Goal: Task Accomplishment & Management: Use online tool/utility

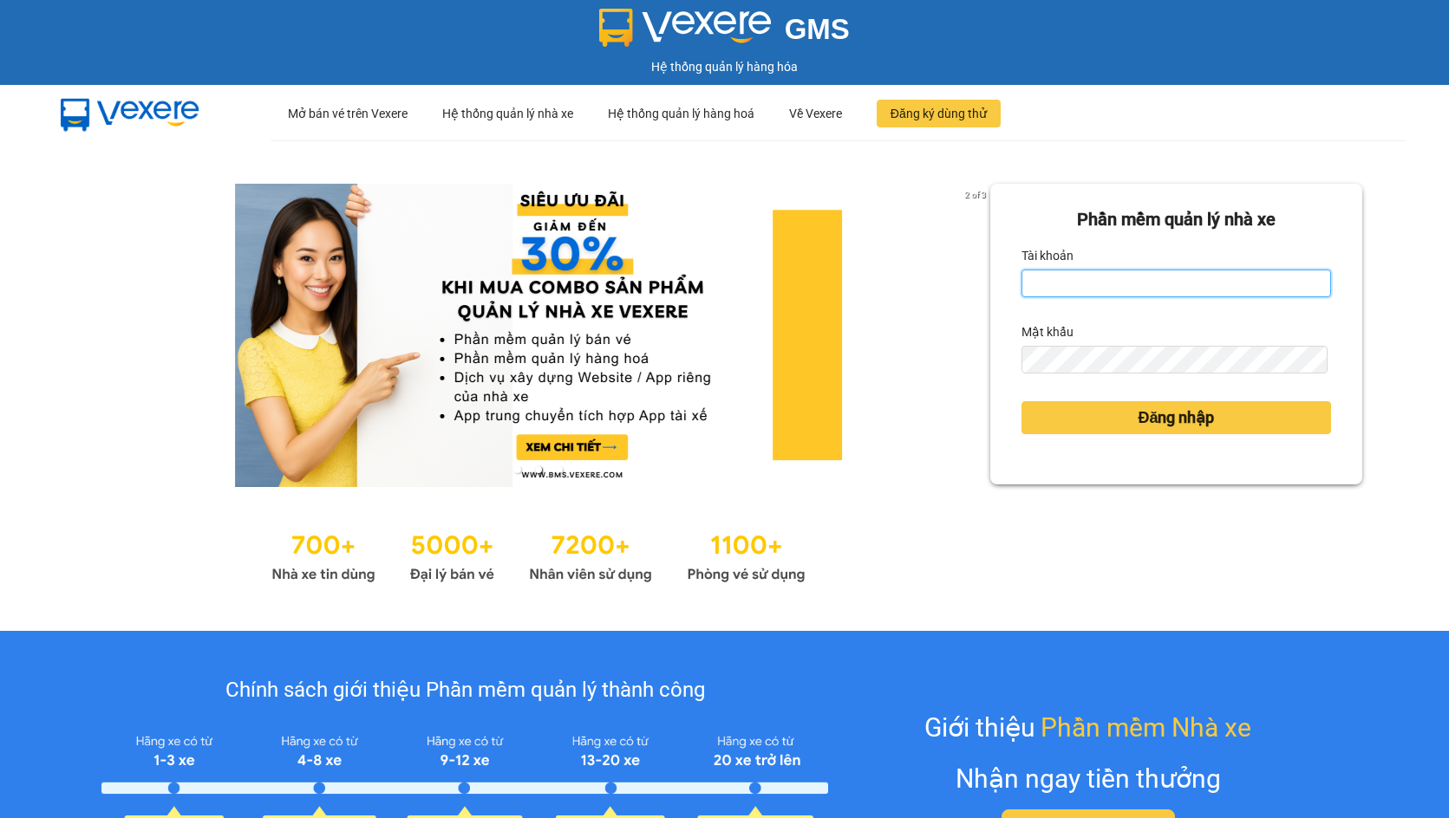
click at [1159, 292] on input "Tài khoản" at bounding box center [1175, 284] width 309 height 28
type input "nguyen01.phuchai"
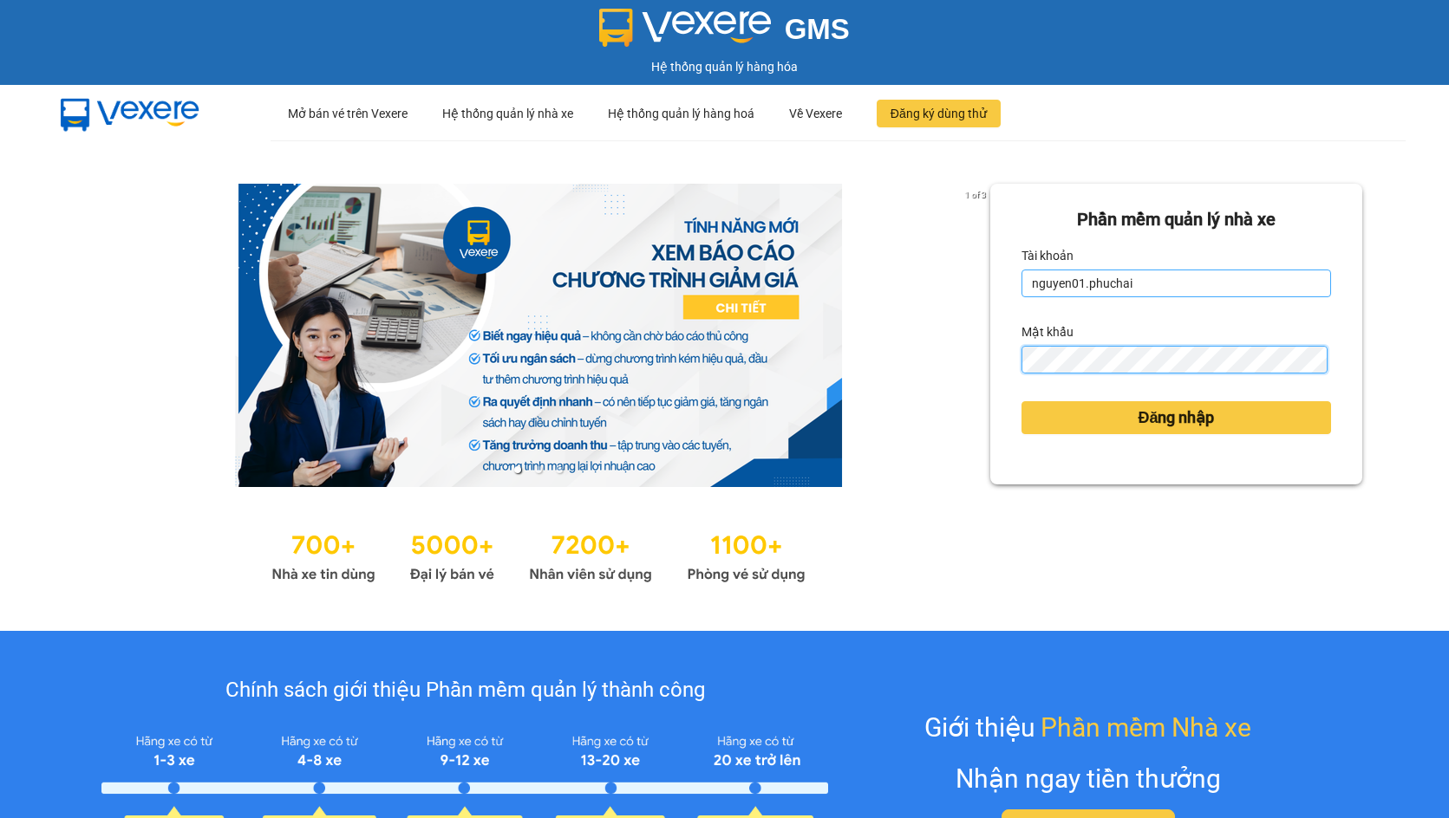
click at [1021, 401] on button "Đăng nhập" at bounding box center [1175, 417] width 309 height 33
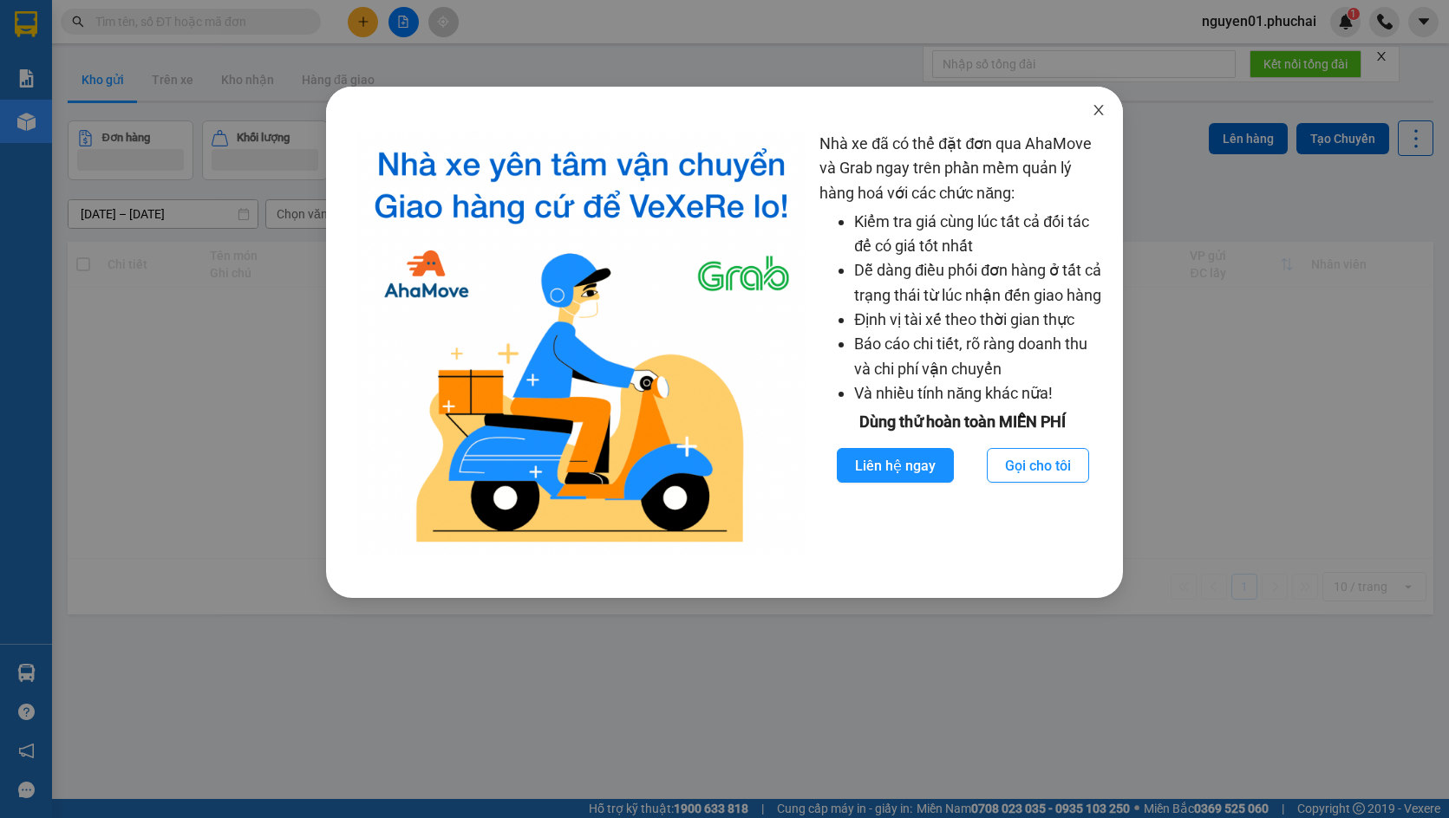
click at [1096, 121] on span "Close" at bounding box center [1098, 111] width 49 height 49
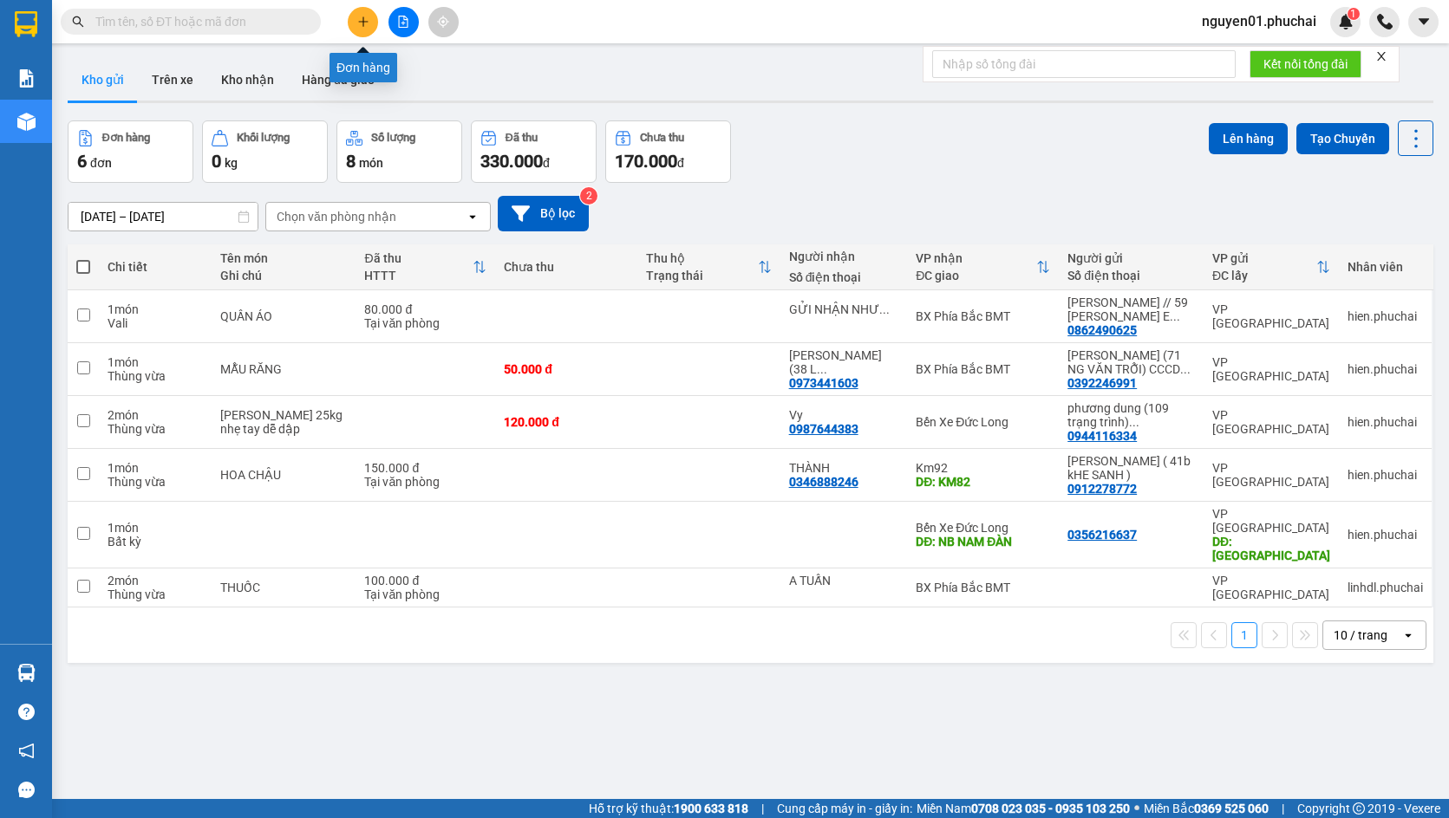
click at [368, 22] on icon "plus" at bounding box center [363, 22] width 12 height 12
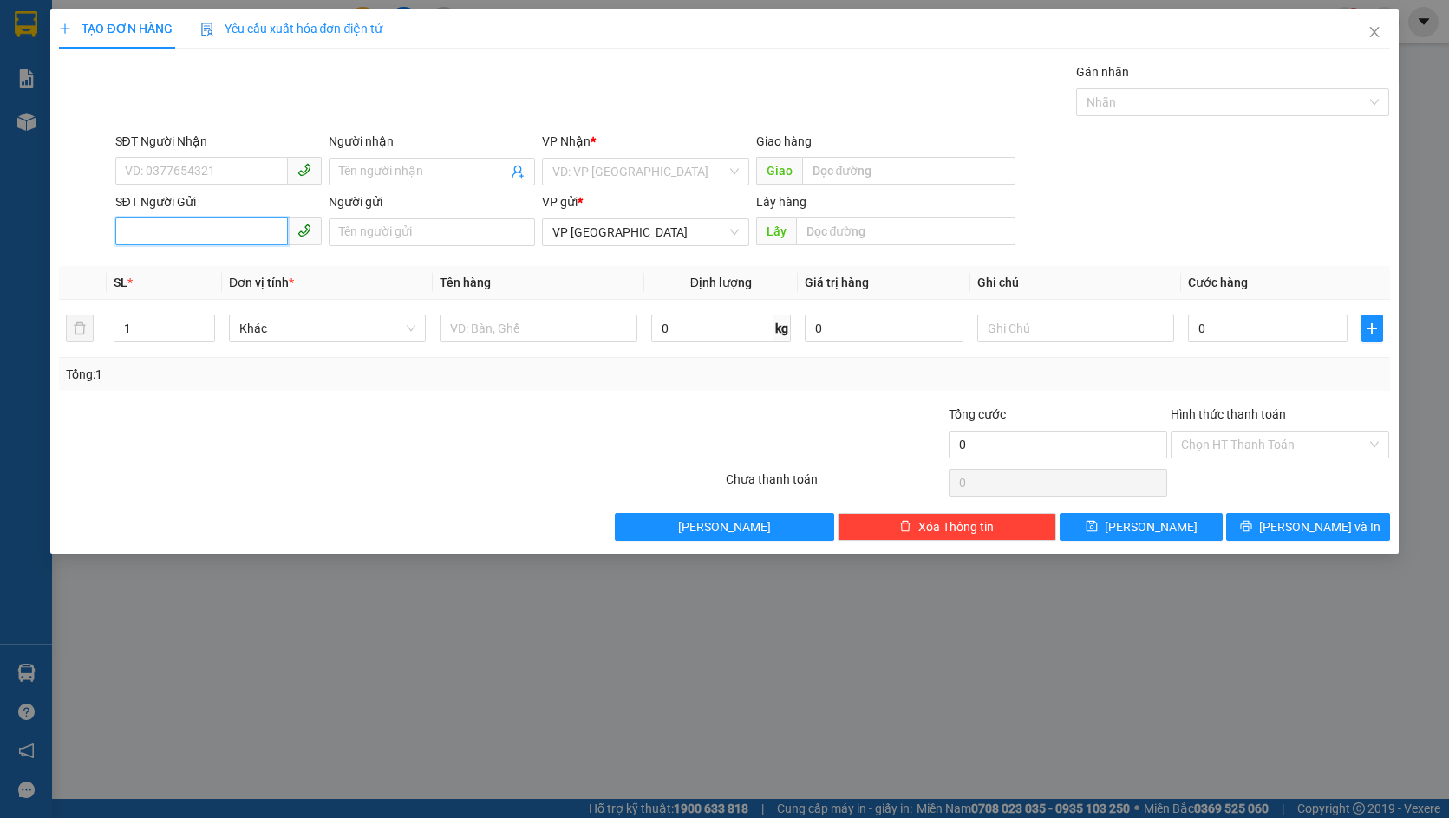
paste input "0385635269"
type input "0385635269"
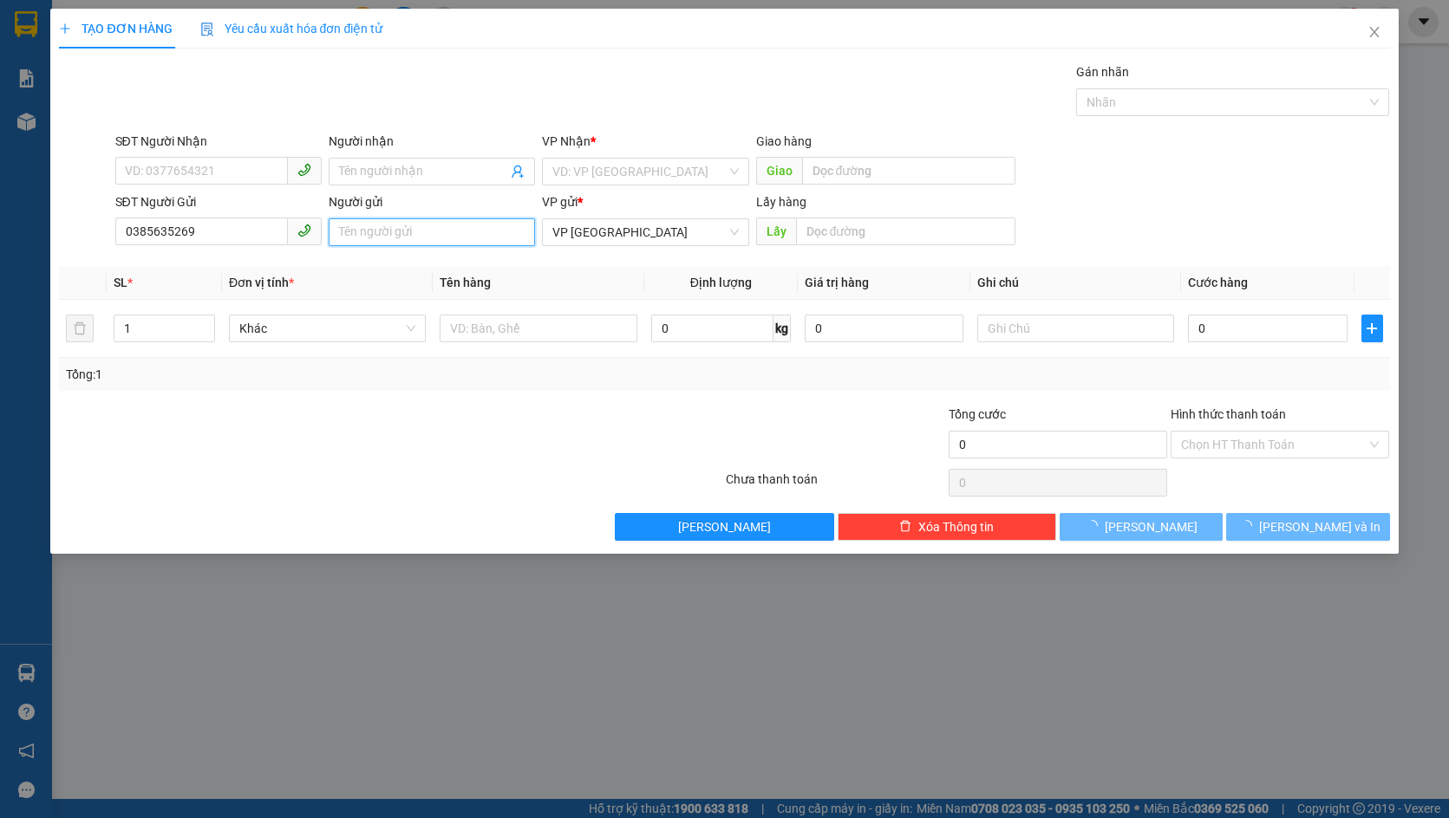
click at [385, 242] on input "Người gửi" at bounding box center [432, 232] width 206 height 28
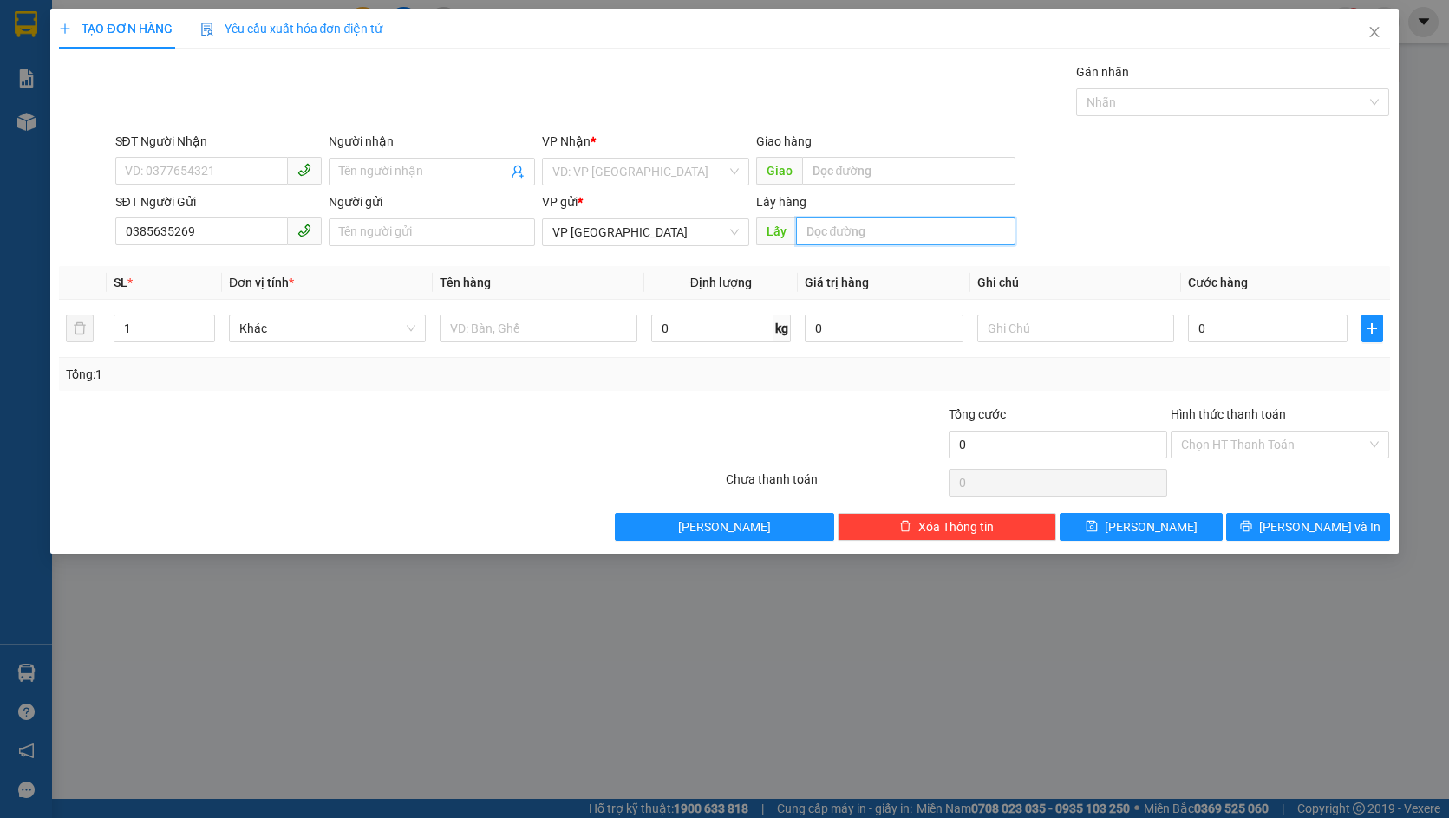
click at [858, 238] on input "text" at bounding box center [906, 232] width 220 height 28
type input "t"
type input "Thanh Bình"
click at [625, 171] on input "search" at bounding box center [638, 172] width 173 height 26
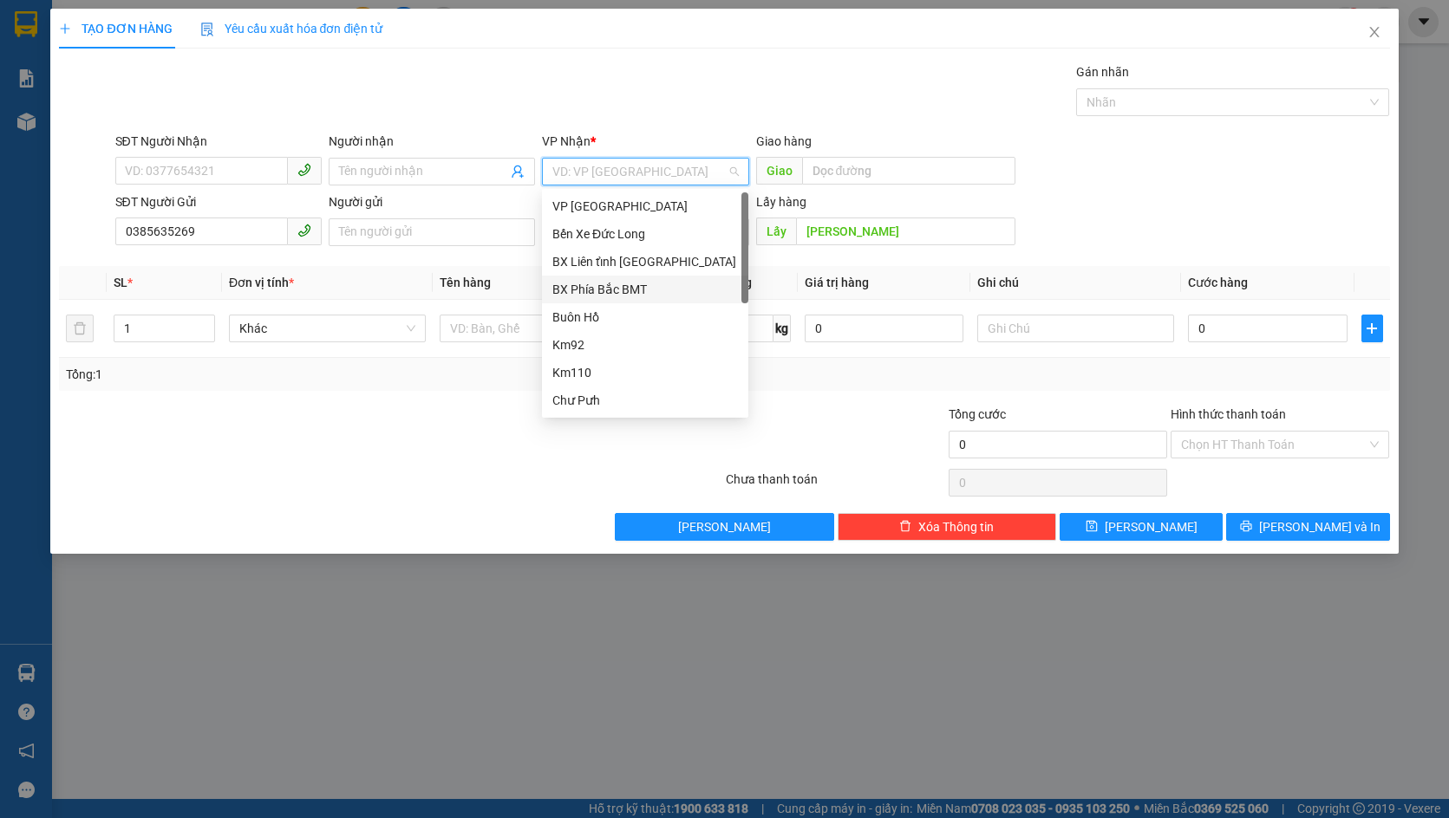
click at [637, 292] on div "BX Phía Bắc BMT" at bounding box center [645, 289] width 186 height 19
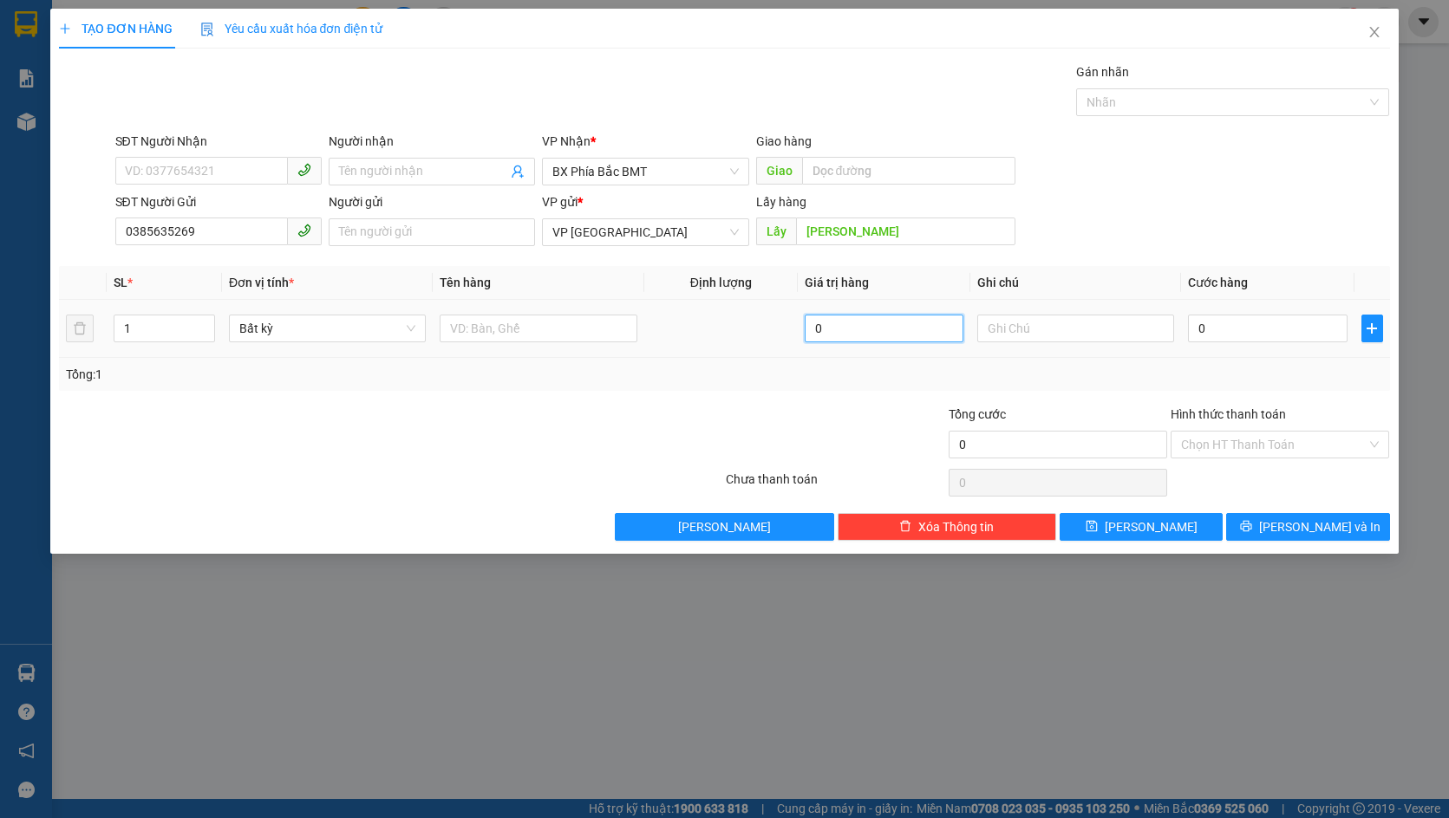
click at [852, 331] on input "0" at bounding box center [884, 329] width 159 height 28
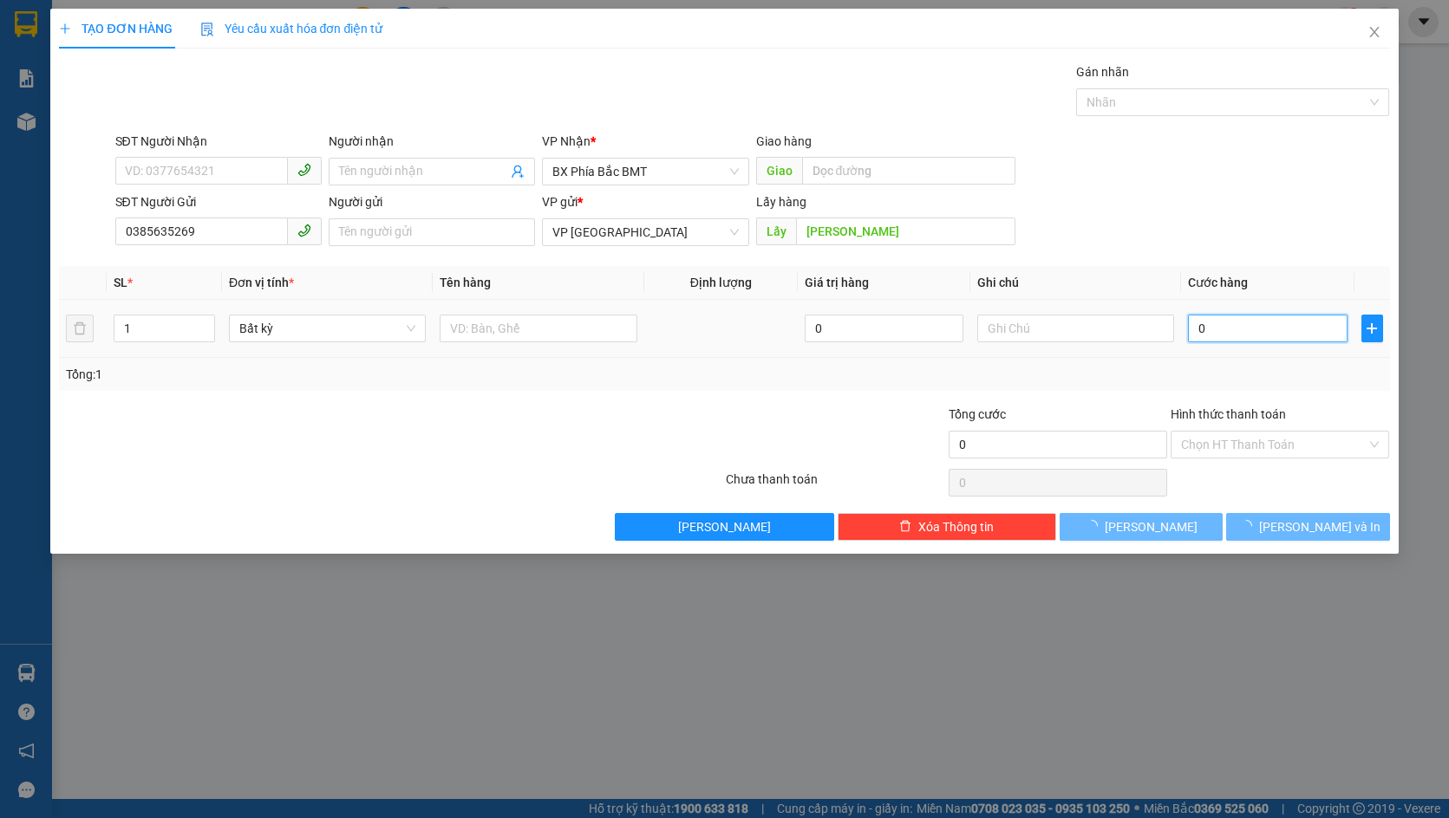
click at [1262, 330] on input "0" at bounding box center [1267, 329] width 159 height 28
type input "6"
type input "000"
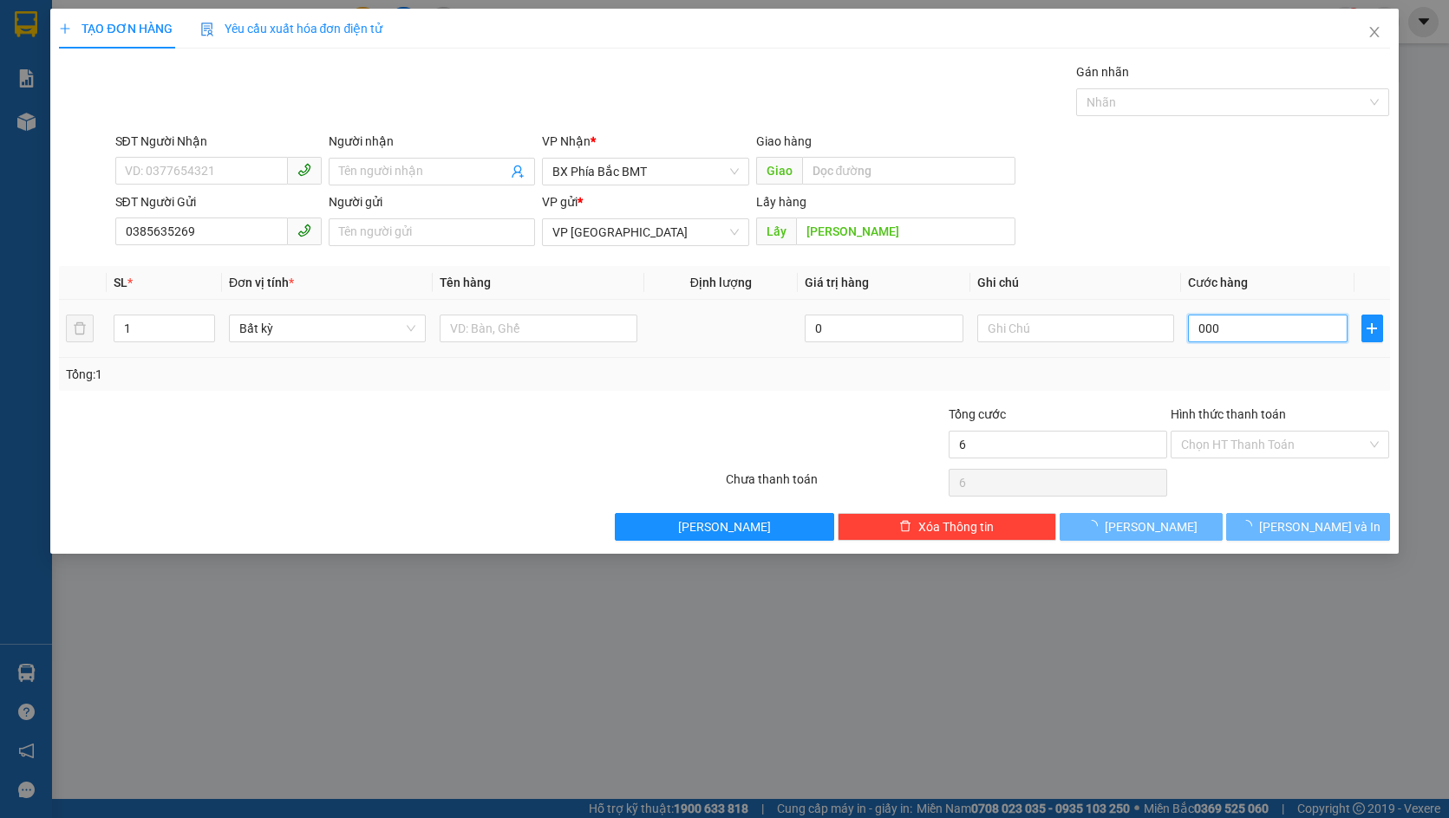
type input "0"
type input "06"
type input "6"
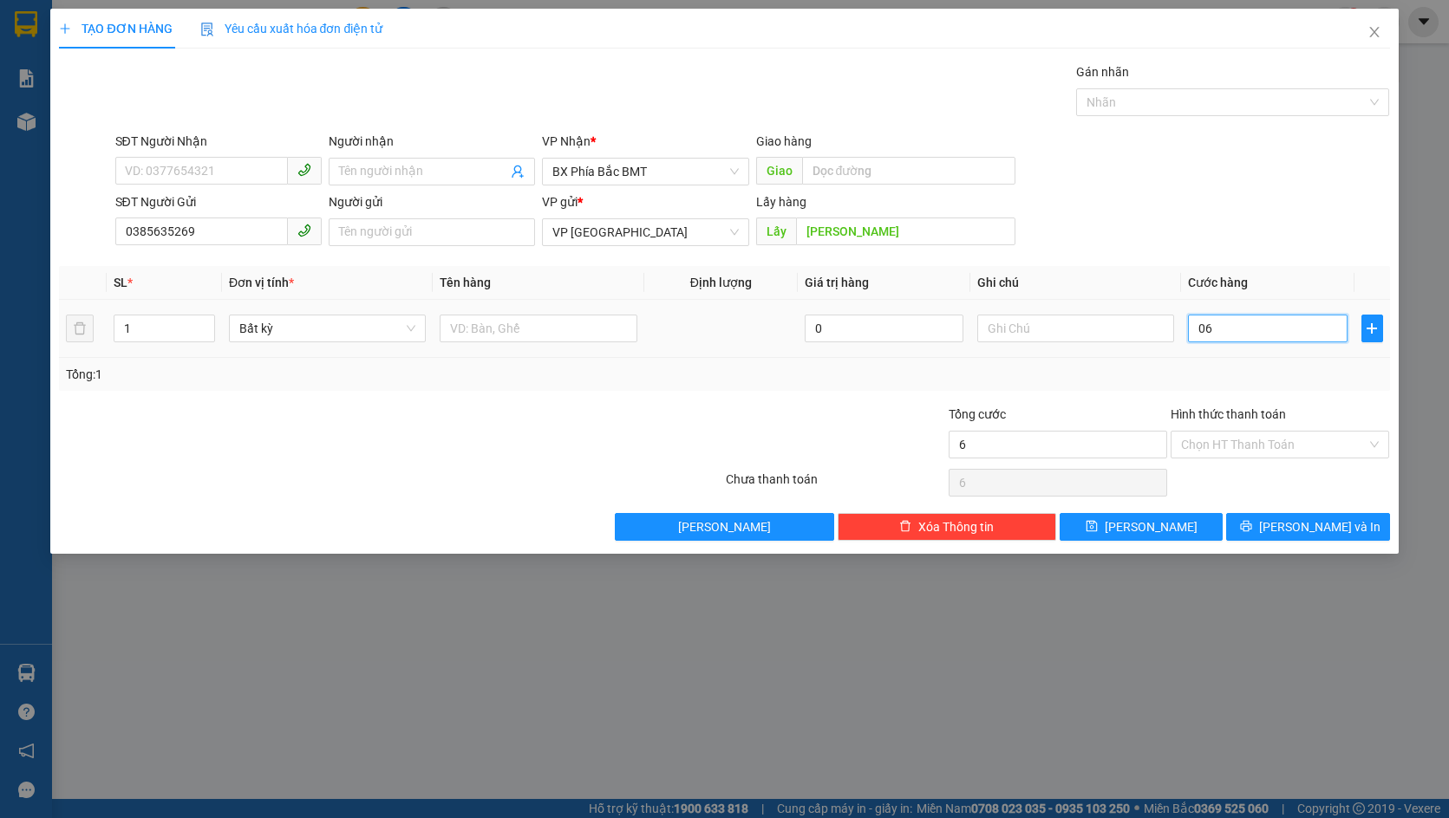
type input "060"
type input "60"
type input "0.600"
type input "600"
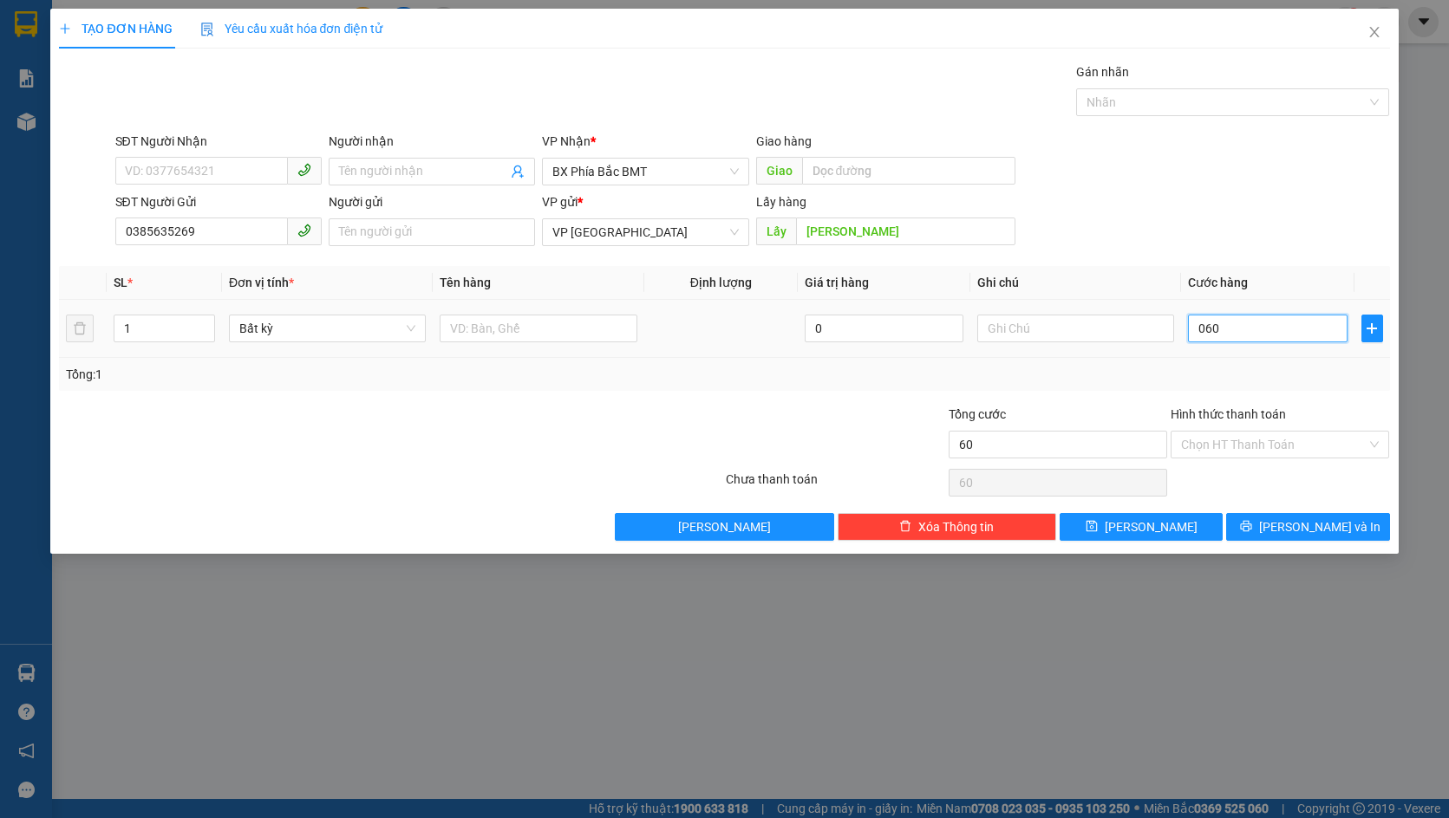
type input "600"
type input "06.000"
type input "6.000"
type input "060.000"
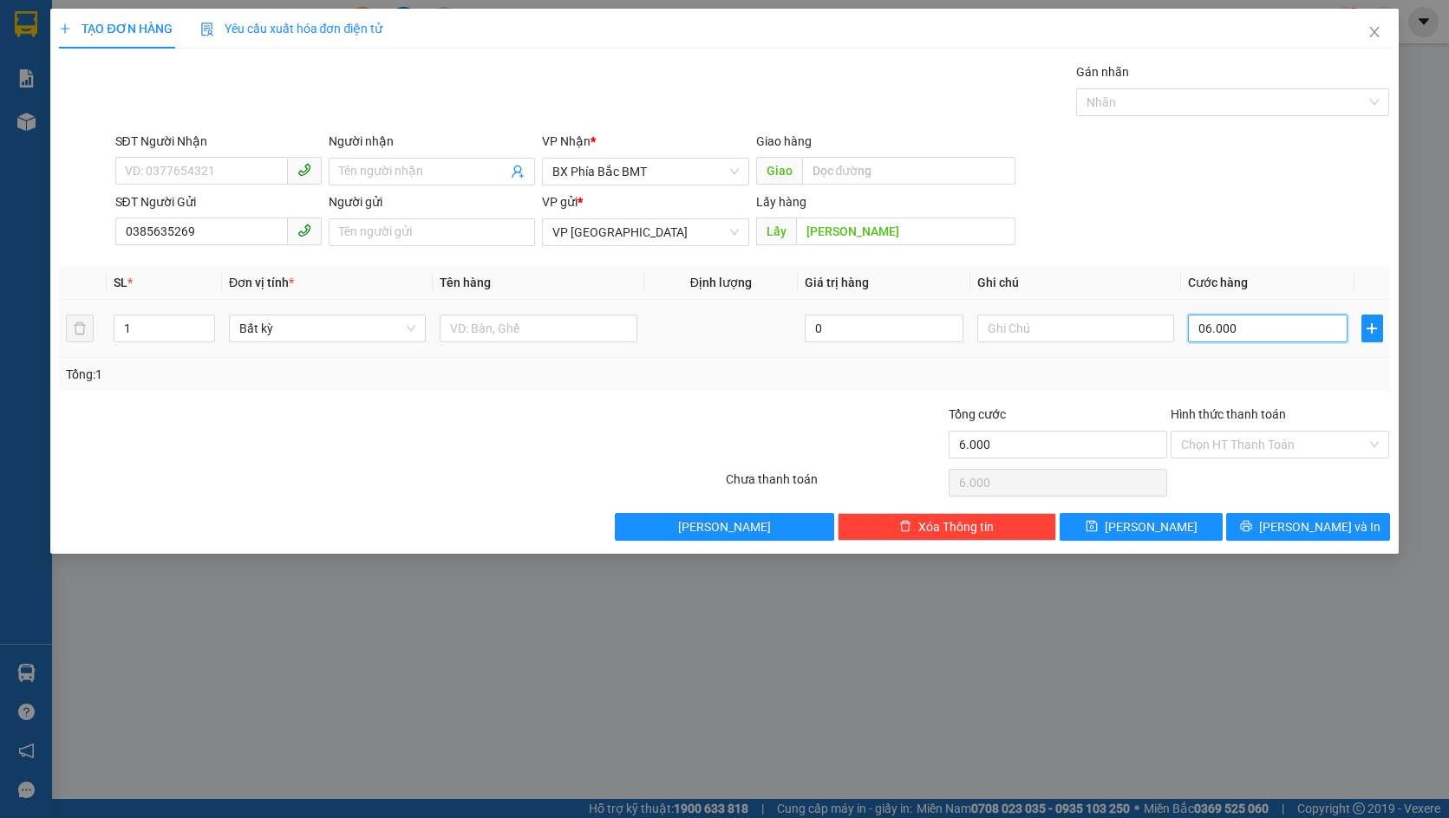
type input "60.000"
type input "0.600.000"
type input "600.000"
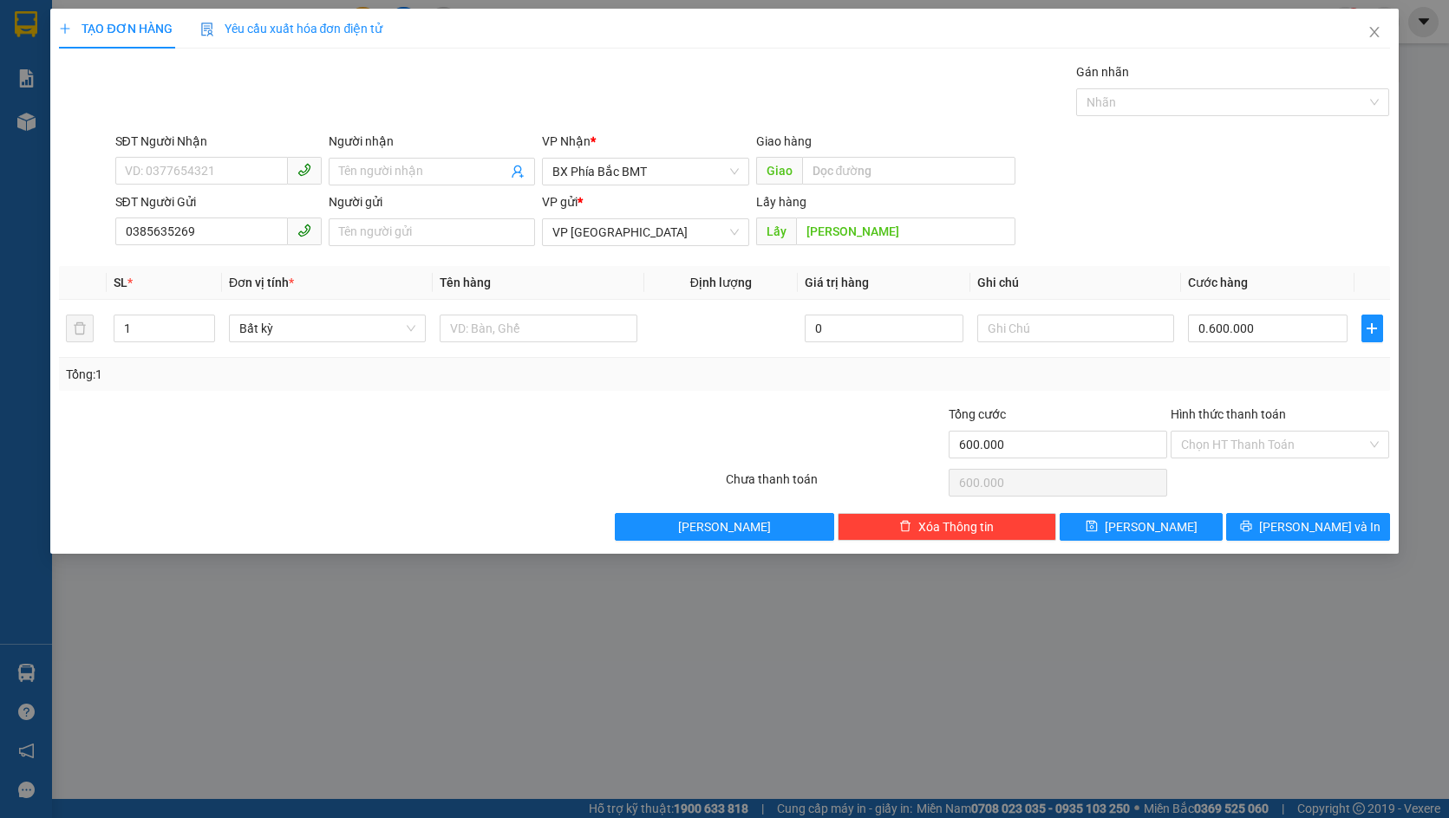
type input "600.000"
drag, startPoint x: 740, startPoint y: 436, endPoint x: 525, endPoint y: 399, distance: 218.2
click at [738, 437] on div at bounding box center [835, 435] width 222 height 61
click at [371, 333] on span "Bất kỳ" at bounding box center [327, 329] width 176 height 26
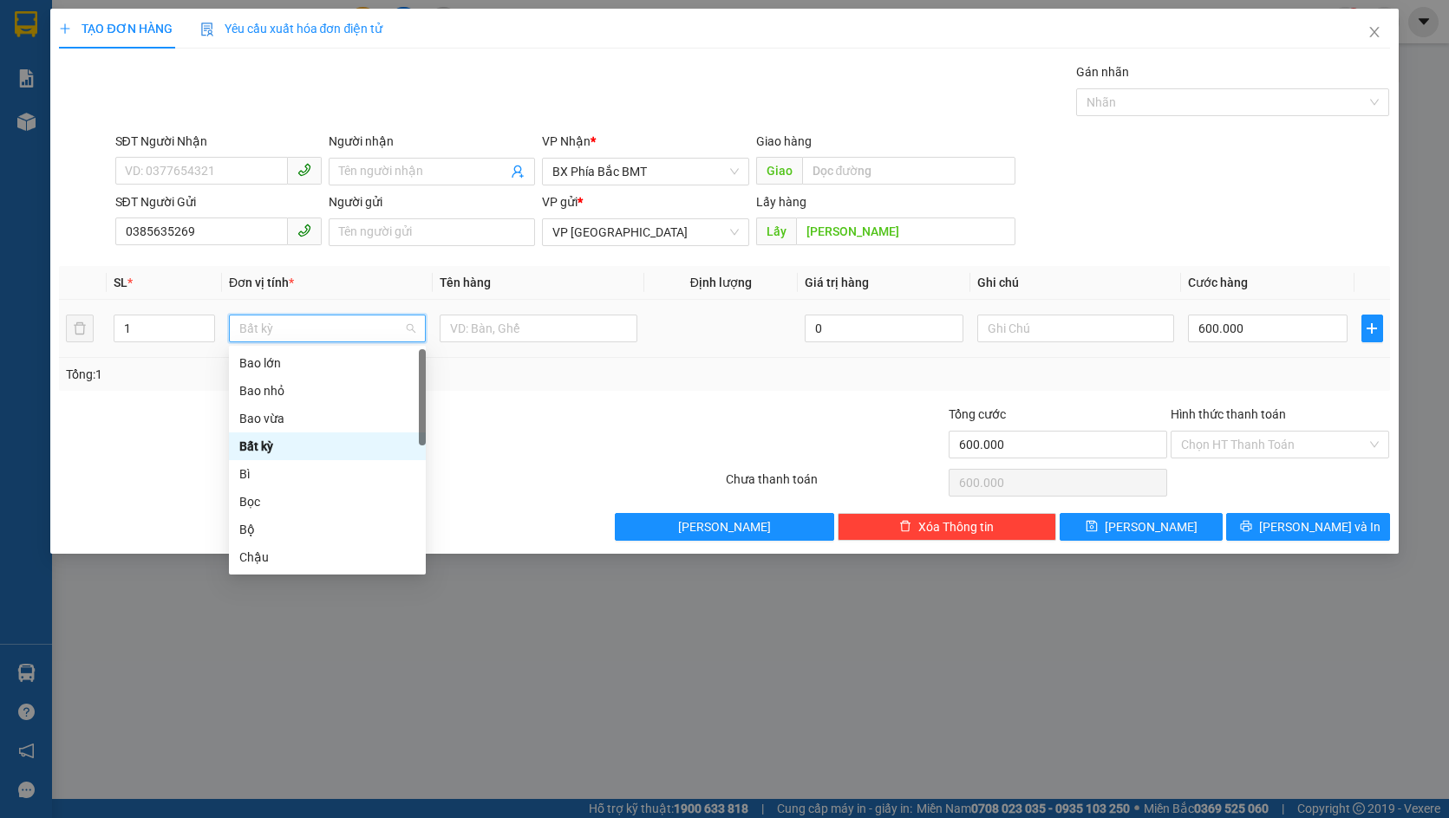
type input "x"
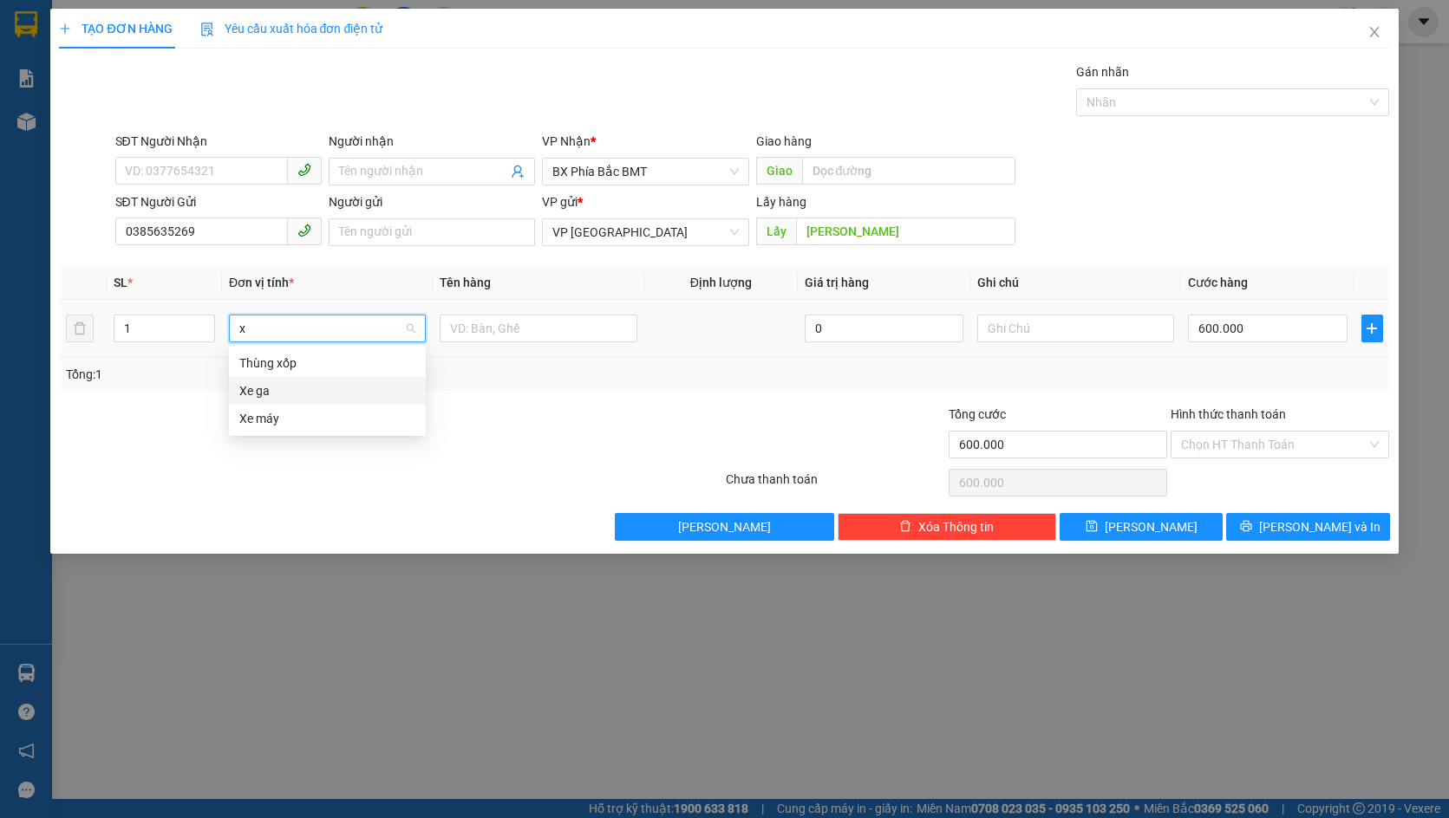
click at [331, 386] on div "Xe ga" at bounding box center [327, 390] width 176 height 19
click at [619, 329] on input "text" at bounding box center [538, 329] width 197 height 28
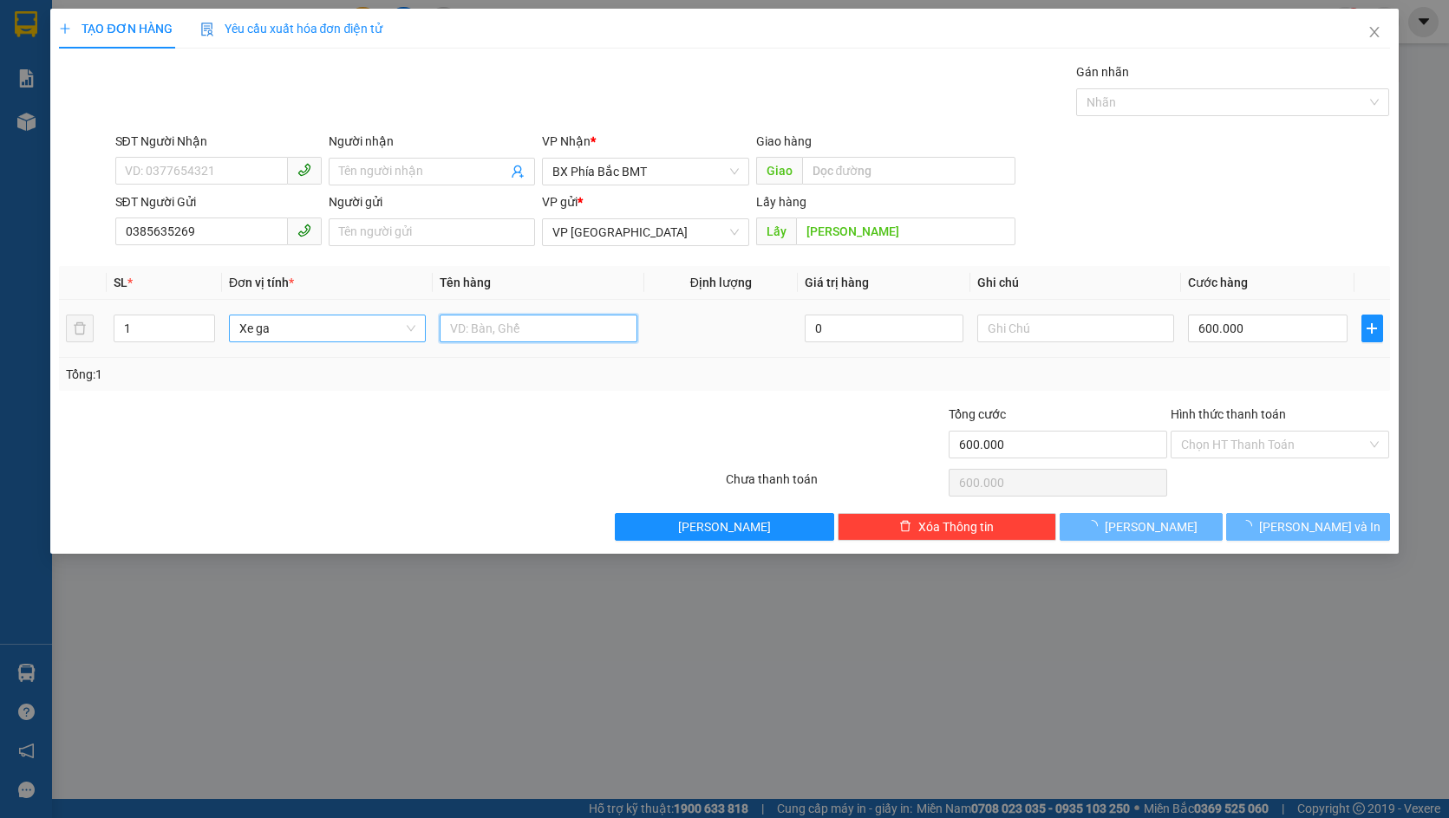
type input "0"
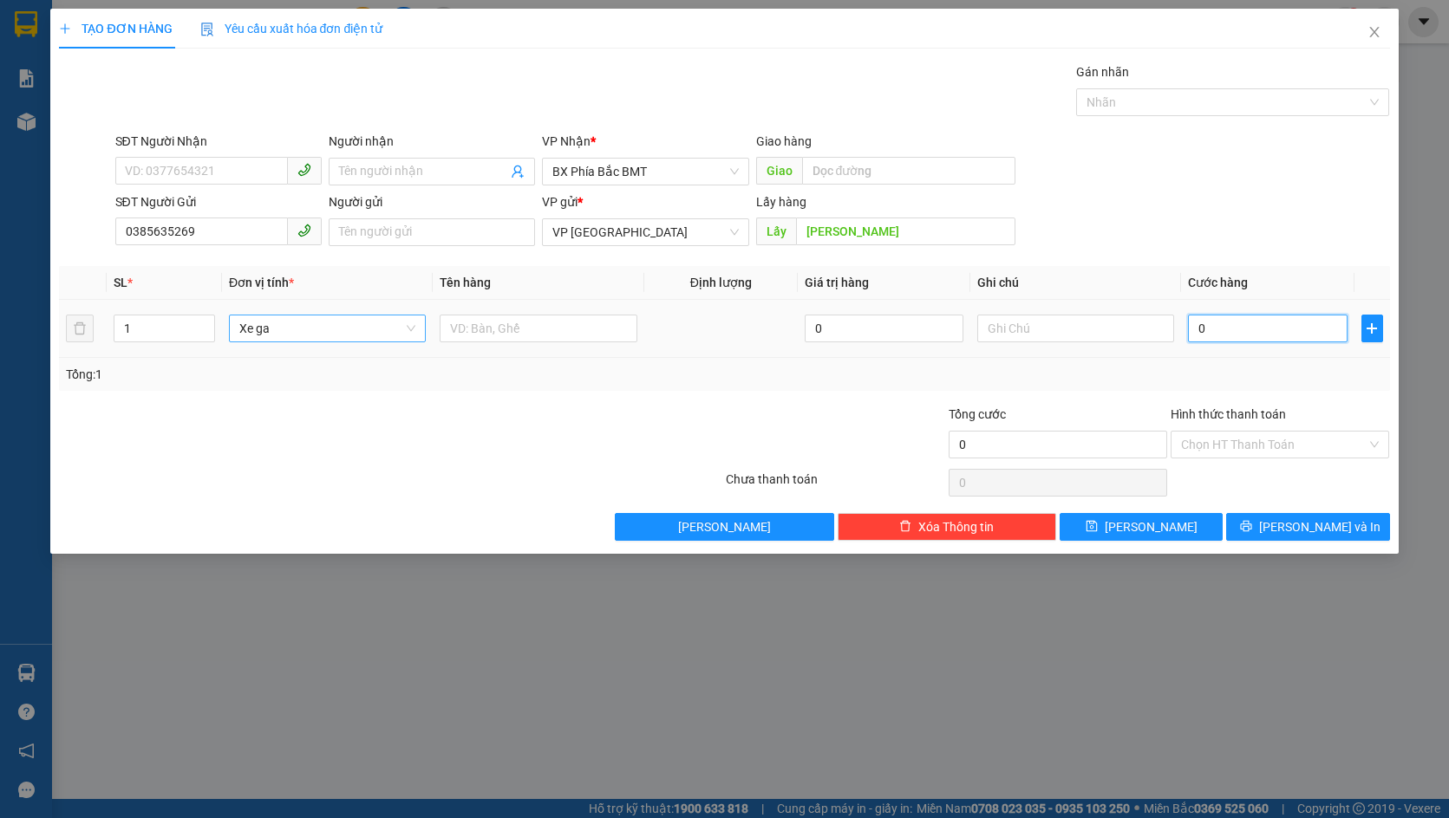
click at [1230, 320] on input "0" at bounding box center [1267, 329] width 159 height 28
type input "6"
type input "60"
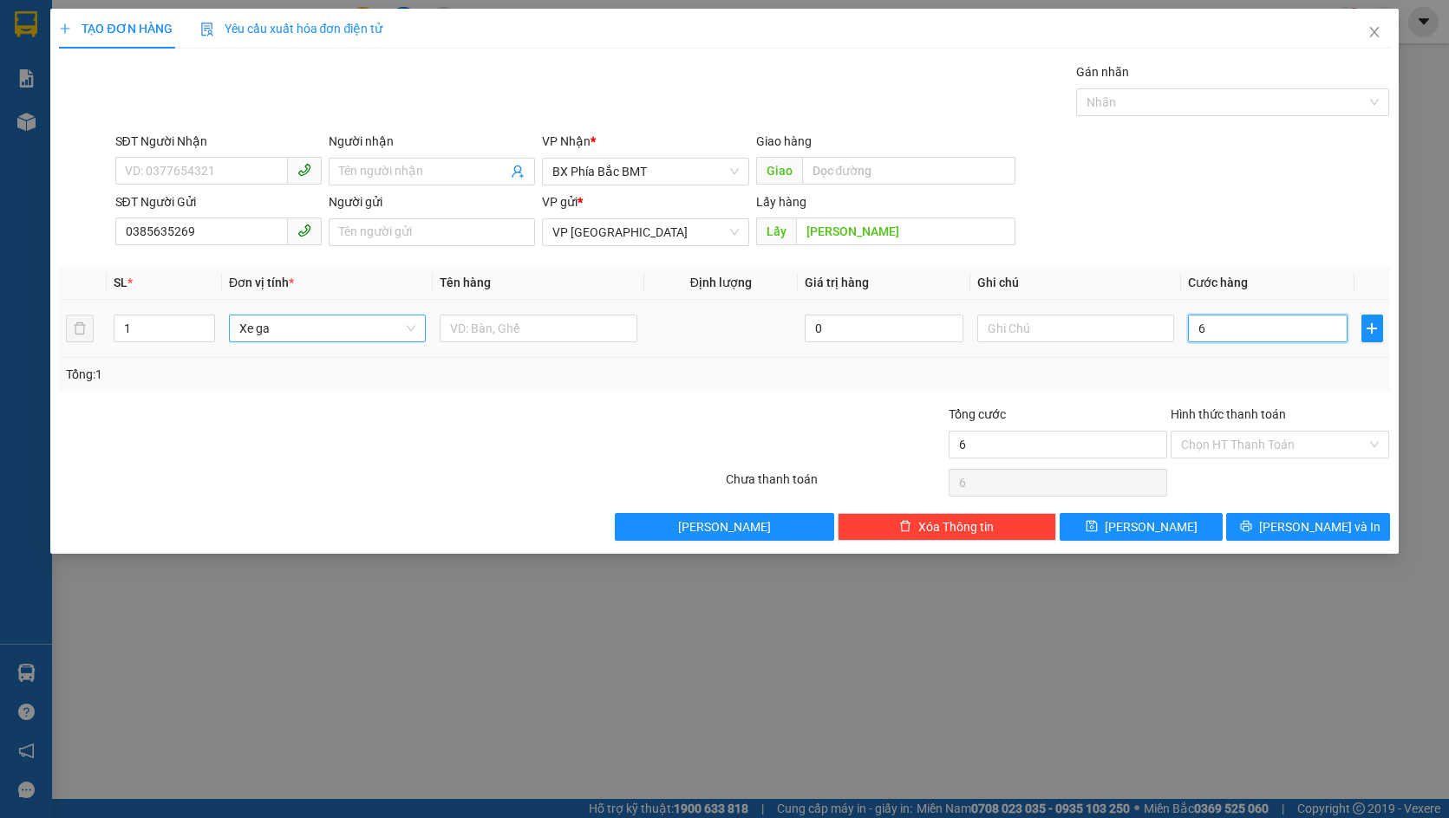
type input "60"
type input "600"
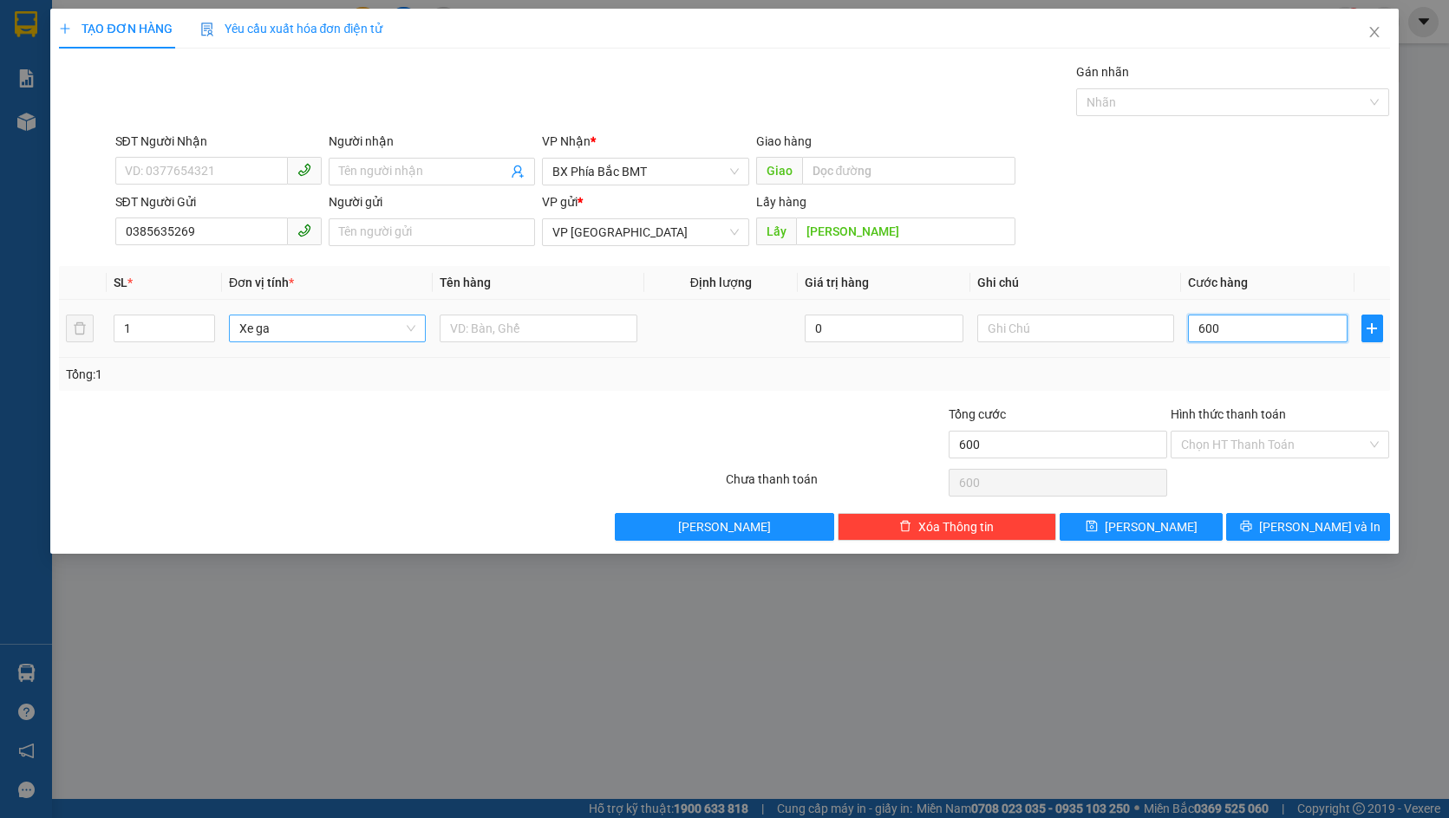
type input "6.000"
type input "60.000"
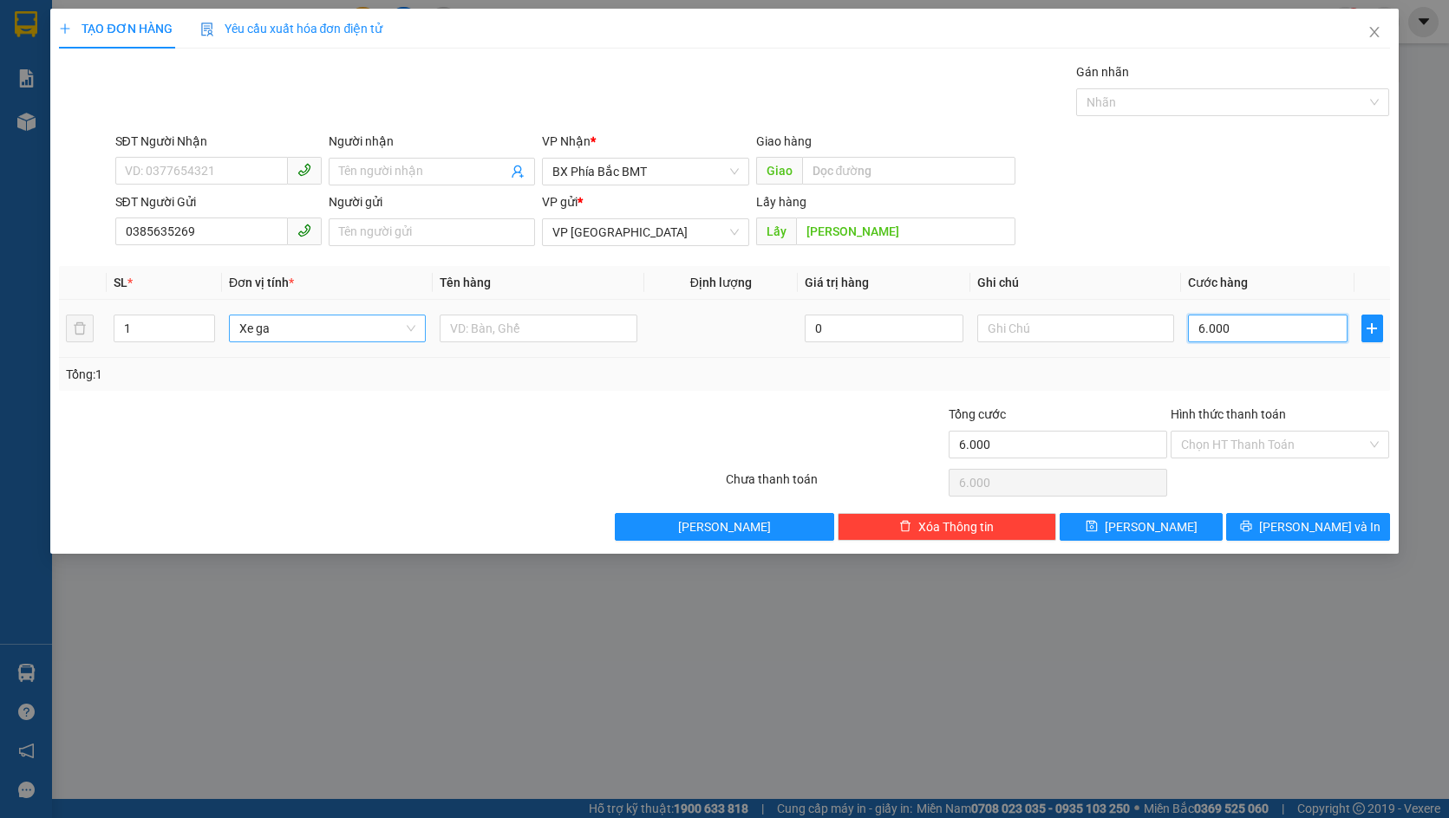
type input "60.000"
type input "600.000"
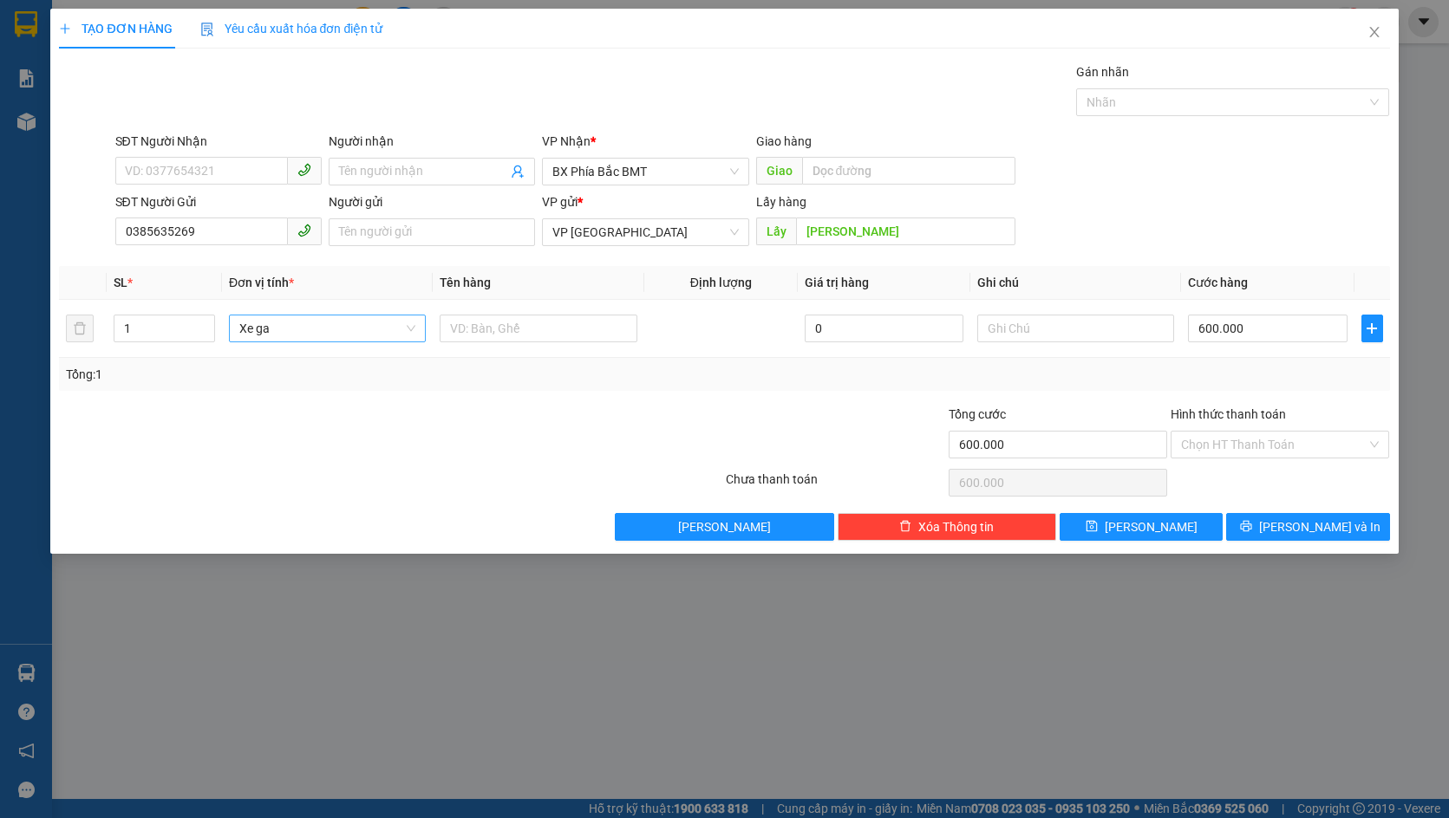
click at [1163, 375] on div "Tổng: 1" at bounding box center [724, 374] width 1316 height 19
click at [567, 334] on input "text" at bounding box center [538, 329] width 197 height 28
type input "xe ga"
click at [1149, 531] on span "Lưu" at bounding box center [1150, 527] width 93 height 19
type input "0"
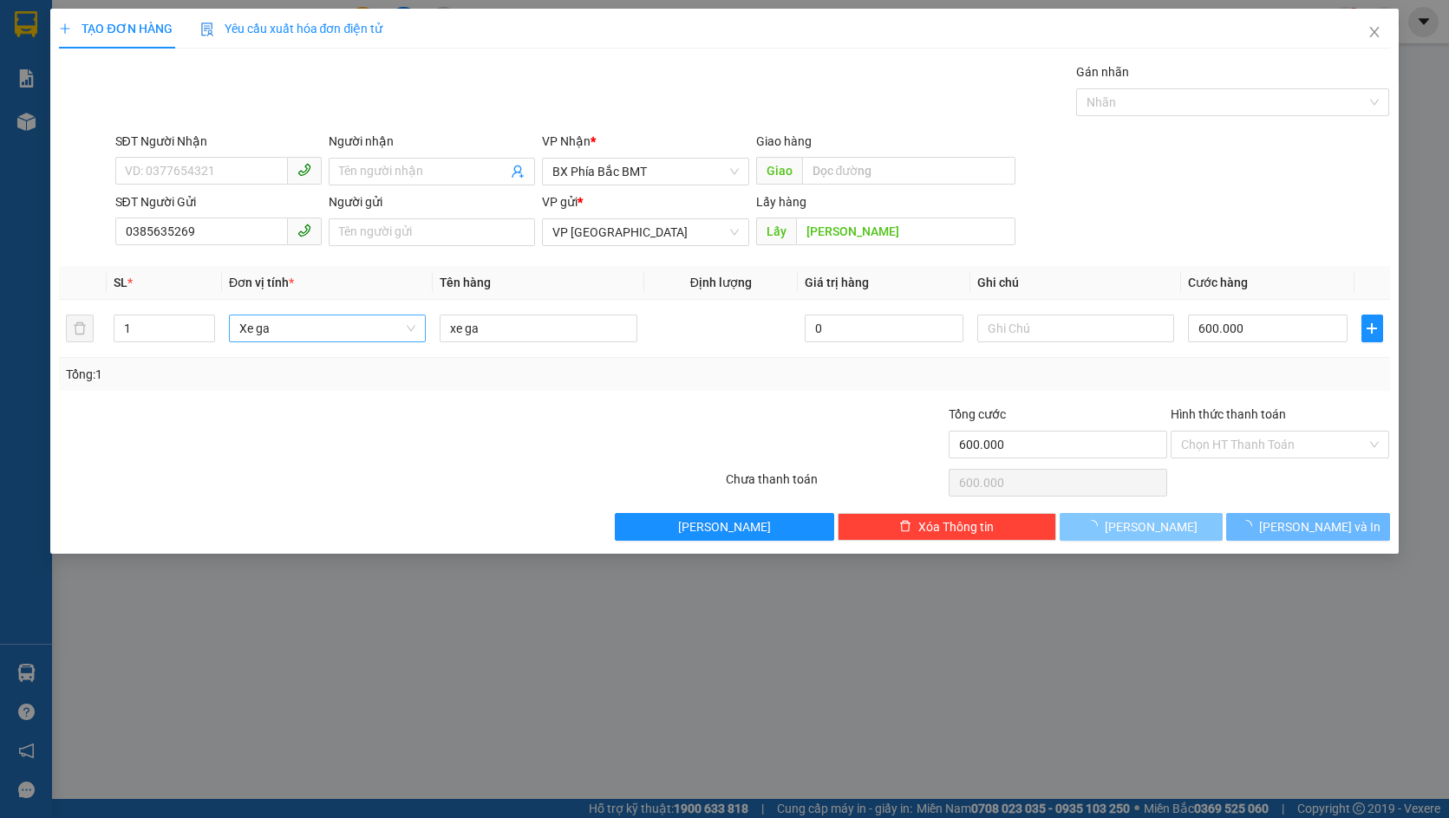
type input "0"
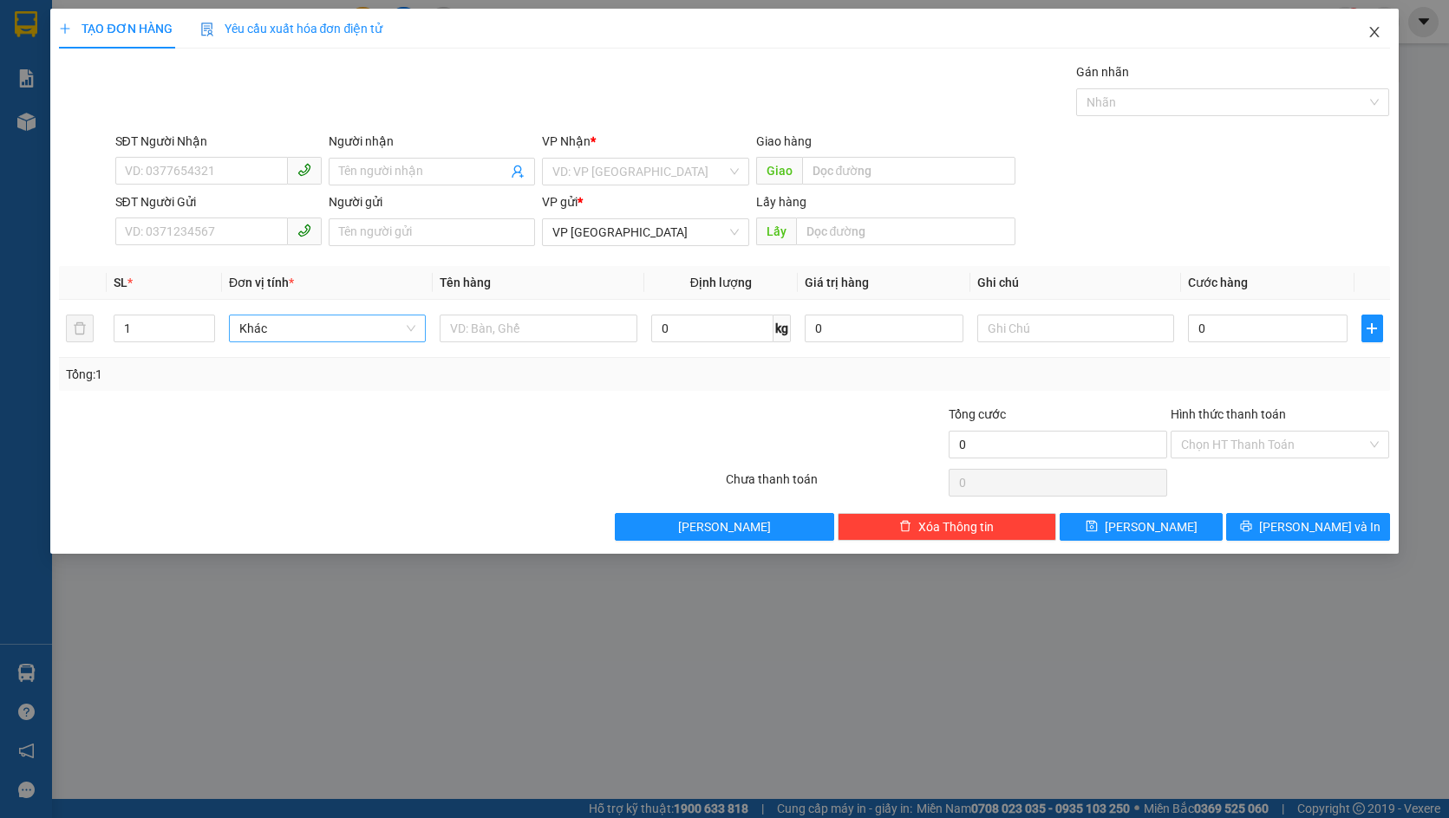
click at [1385, 33] on span "Close" at bounding box center [1374, 33] width 49 height 49
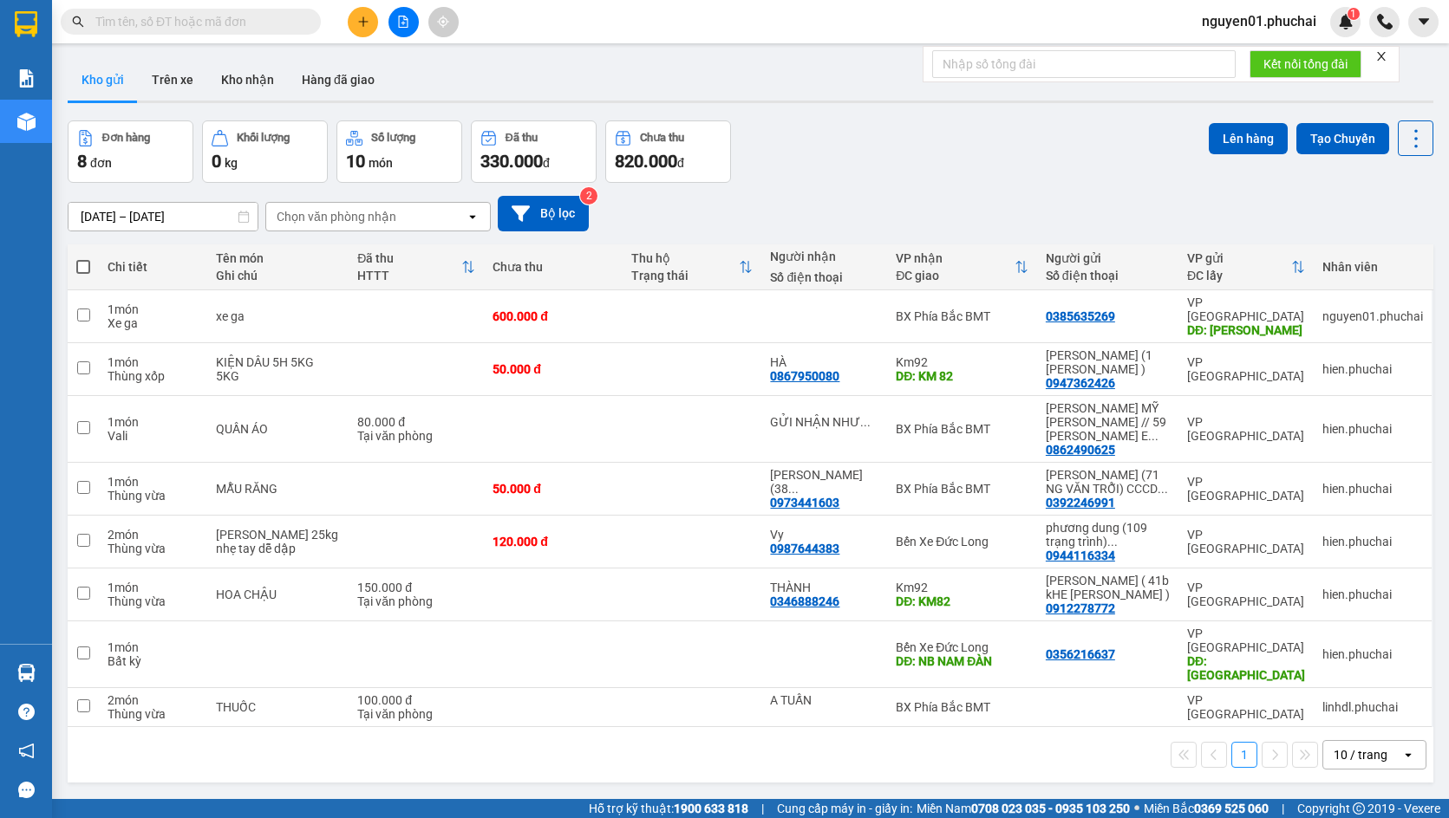
click at [85, 266] on span at bounding box center [83, 267] width 14 height 14
click at [83, 258] on input "checkbox" at bounding box center [83, 258] width 0 height 0
checkbox input "true"
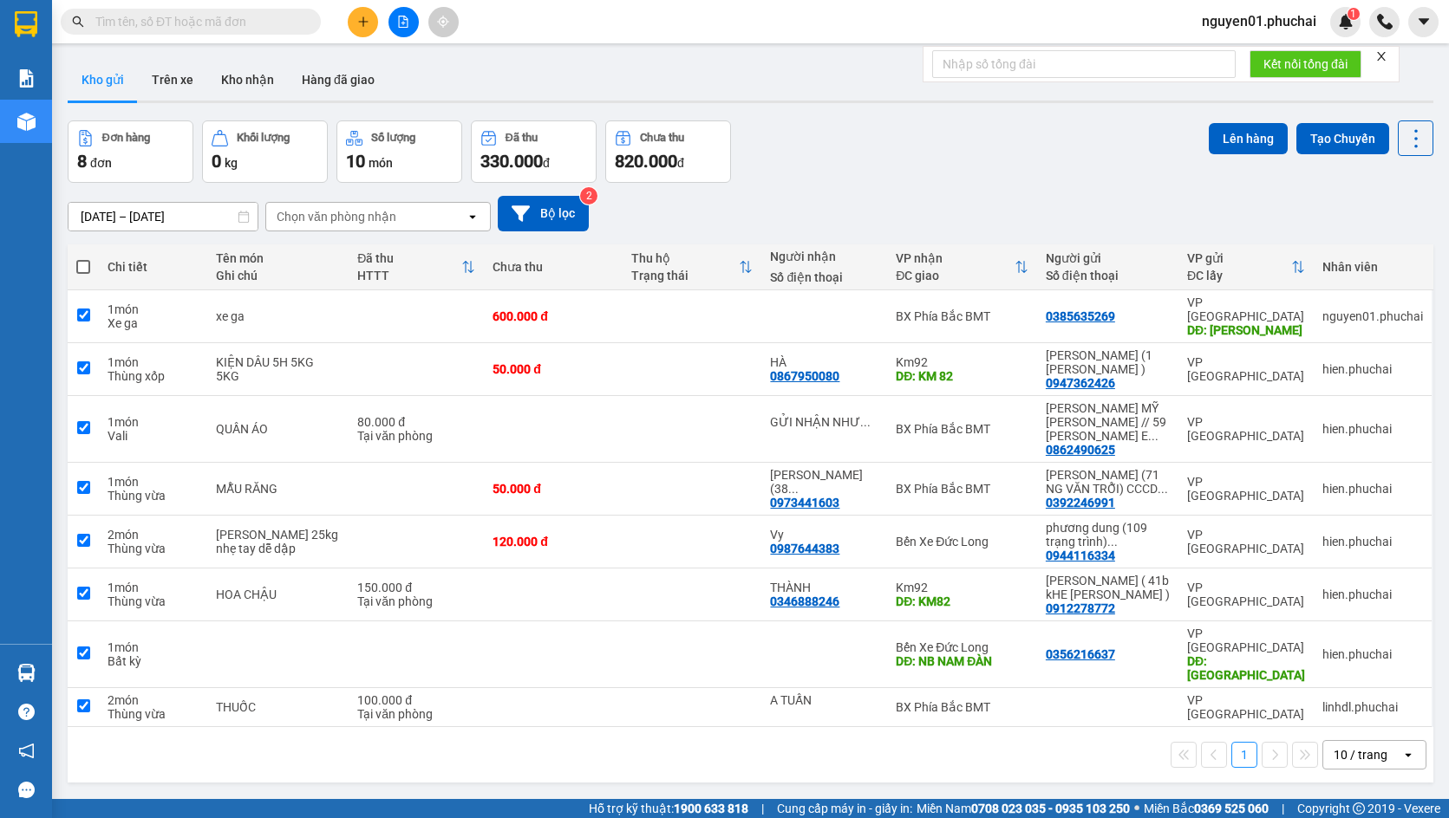
checkbox input "true"
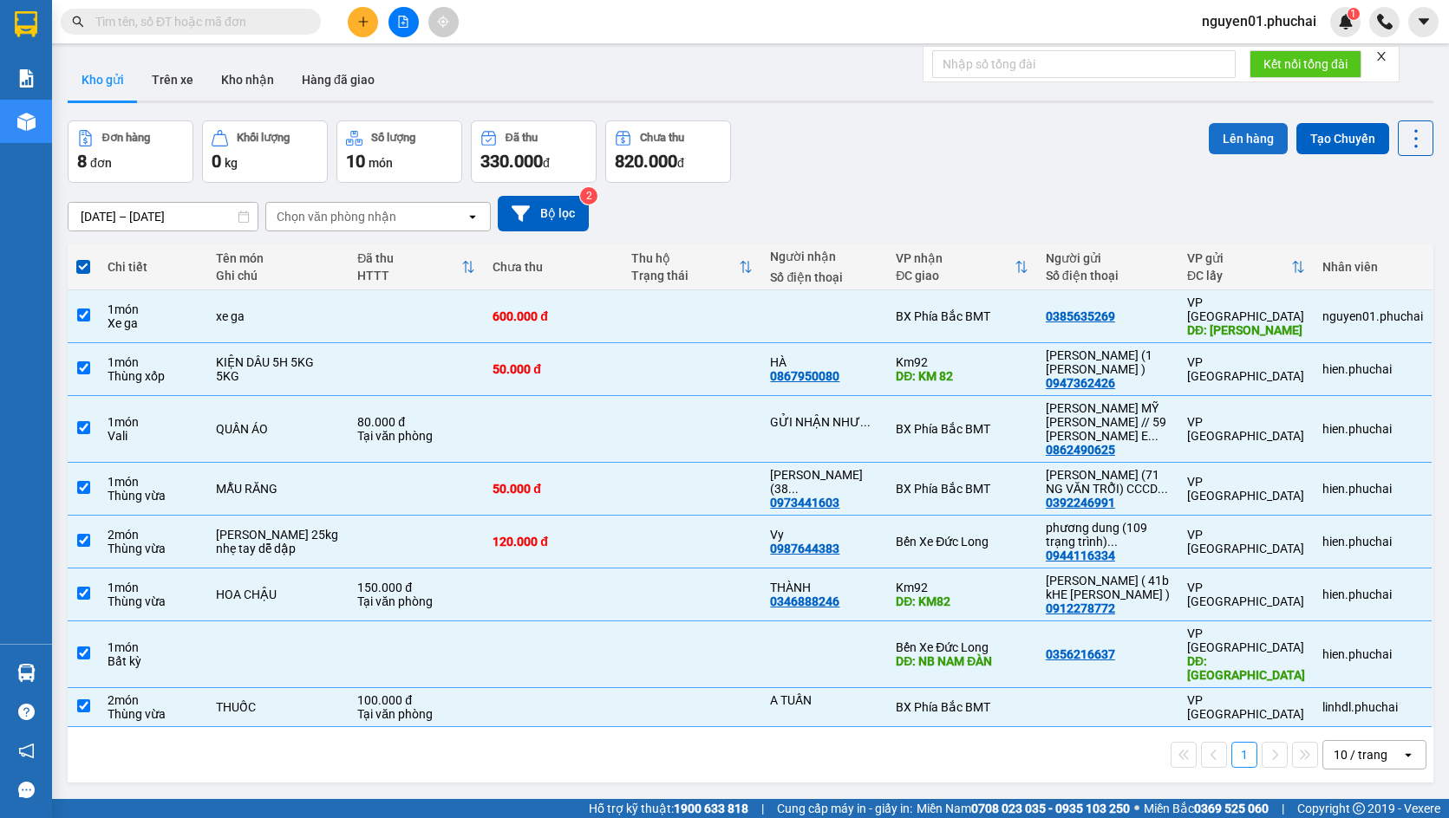
click at [1220, 134] on button "Lên hàng" at bounding box center [1248, 138] width 79 height 31
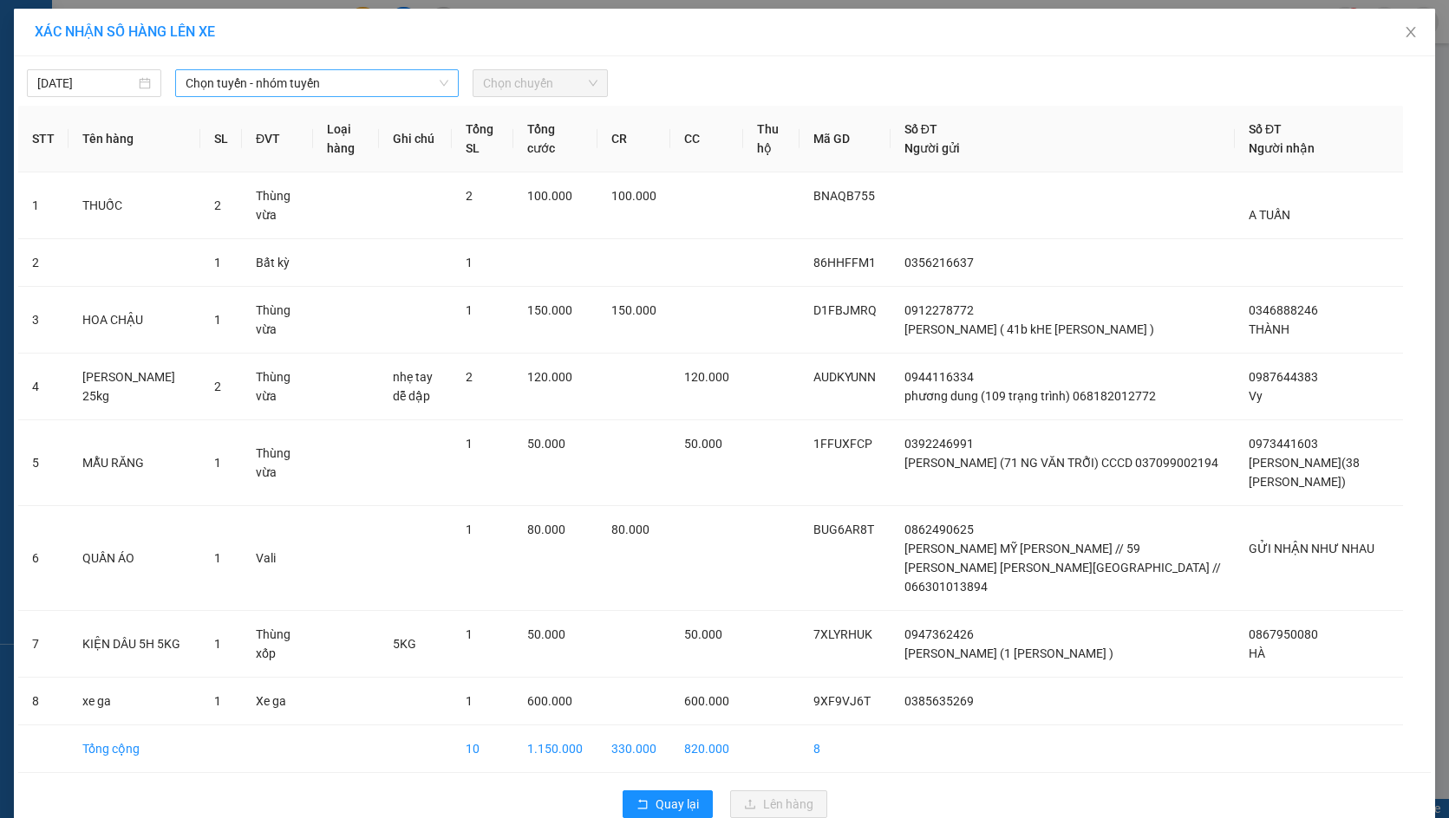
click at [336, 82] on span "Chọn tuyến - nhóm tuyến" at bounding box center [317, 83] width 263 height 26
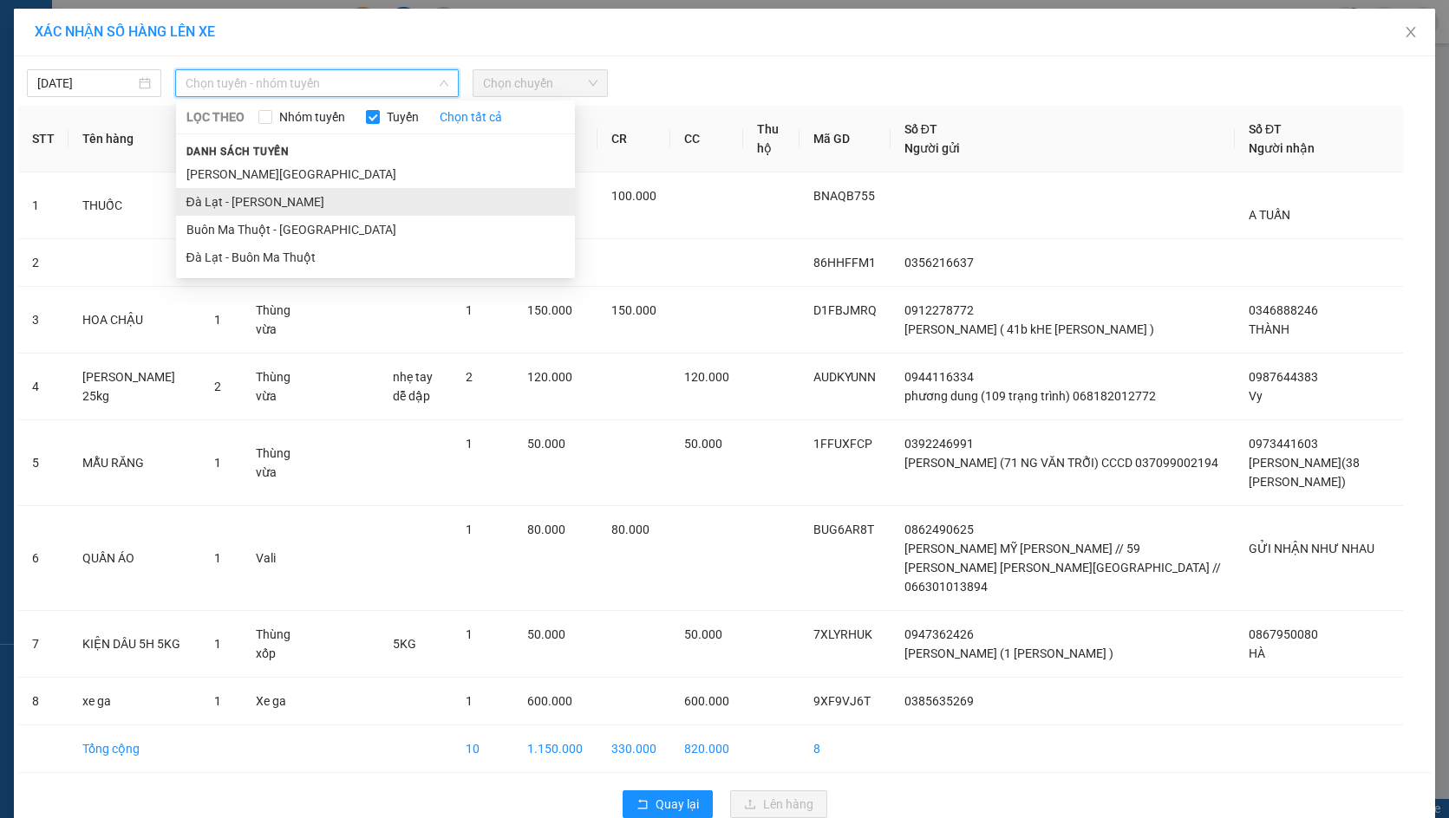
click at [331, 199] on li "Đà Lạt - [PERSON_NAME]" at bounding box center [375, 202] width 399 height 28
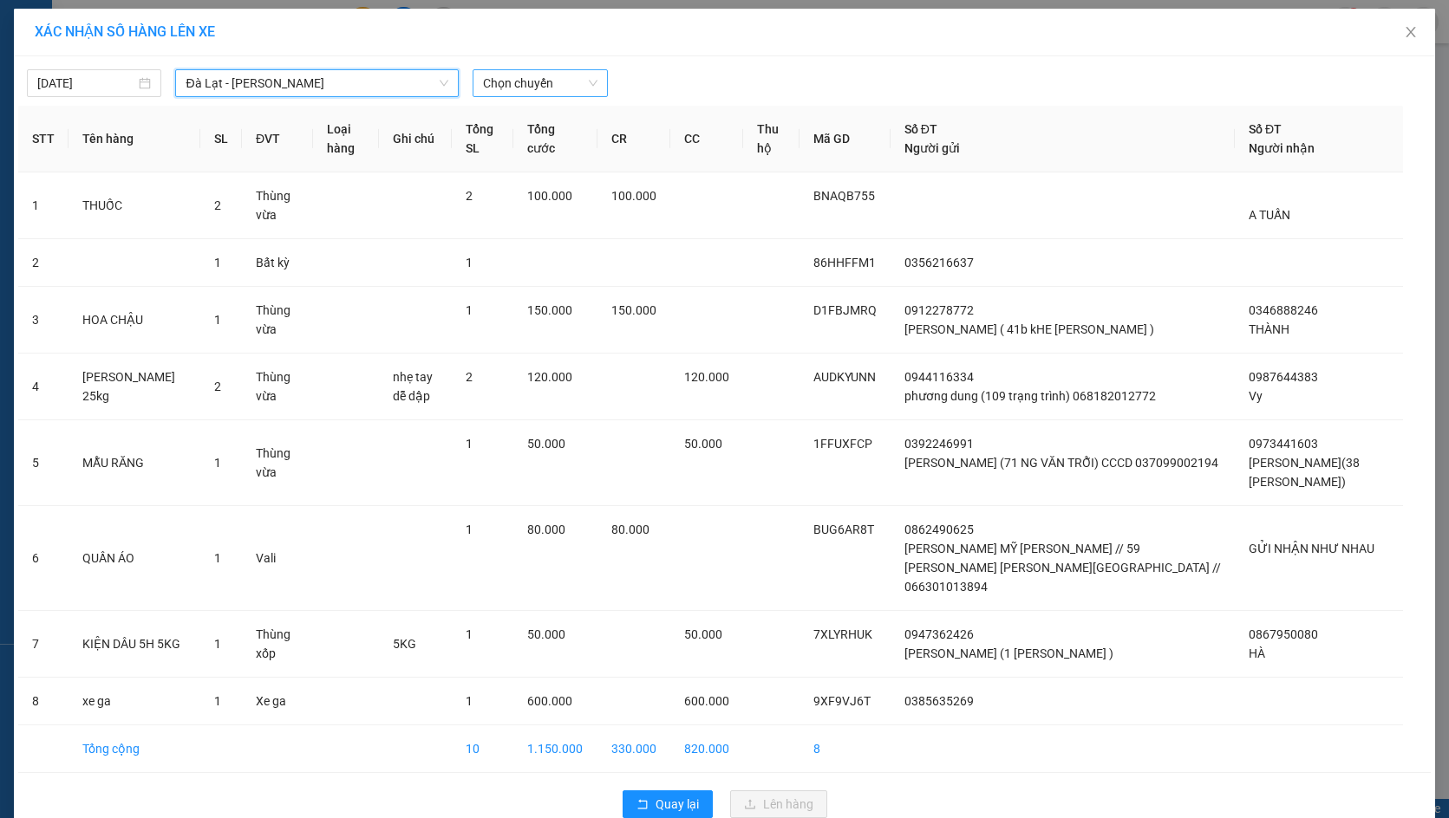
click at [506, 89] on span "Chọn chuyến" at bounding box center [540, 83] width 114 height 26
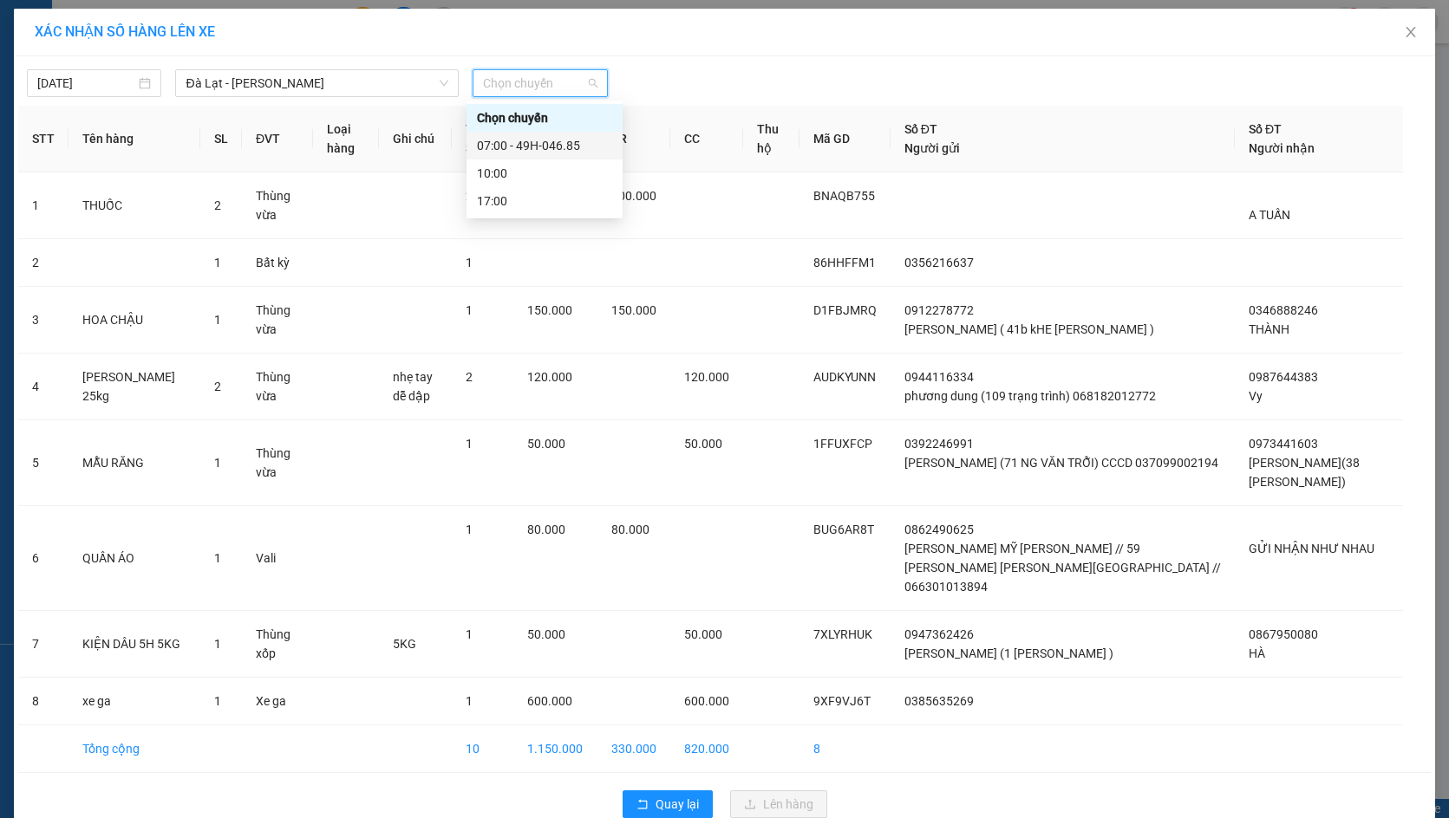
click at [508, 147] on div "07:00 - 49H-046.85" at bounding box center [544, 145] width 135 height 19
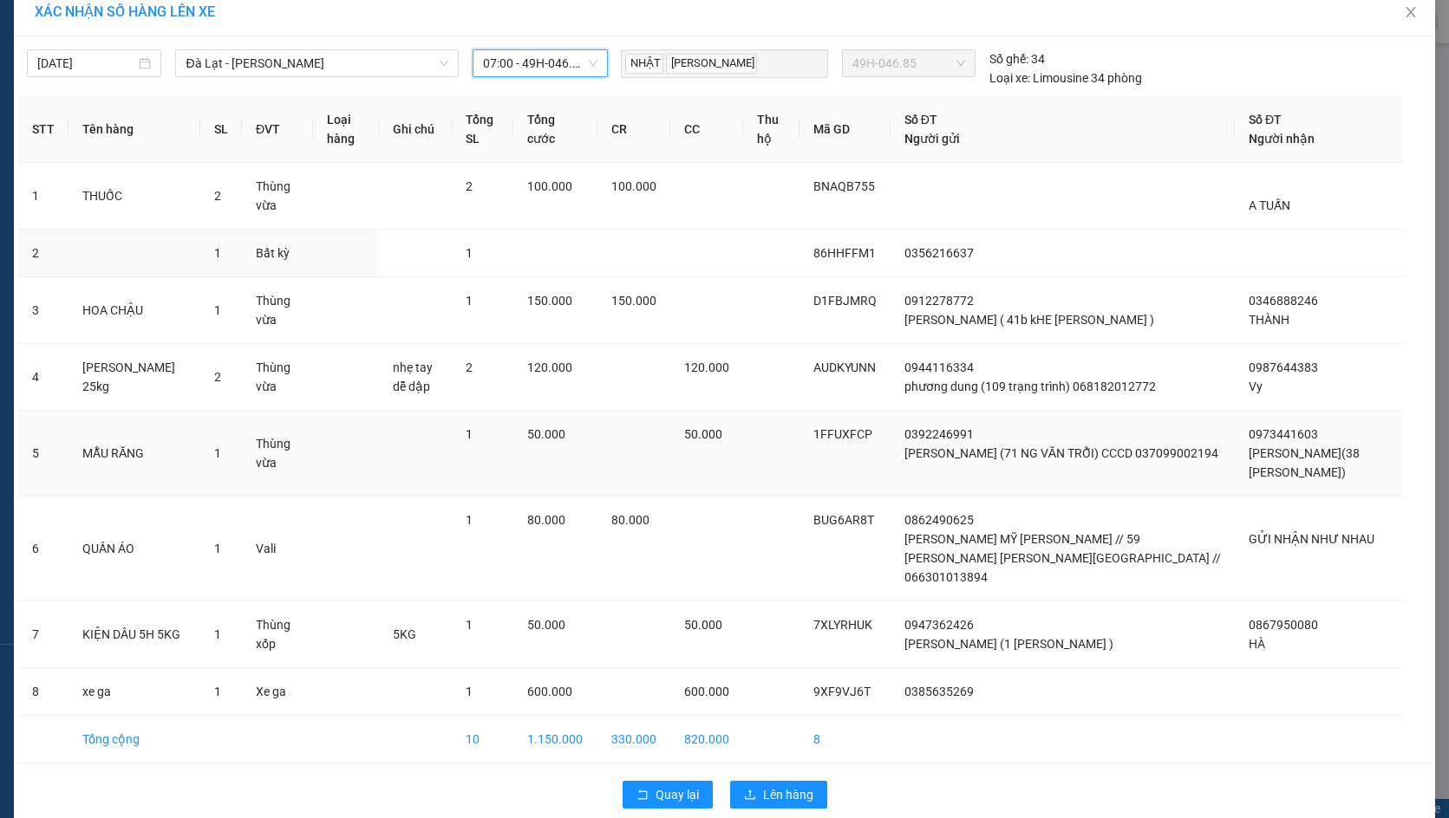
scroll to position [25, 0]
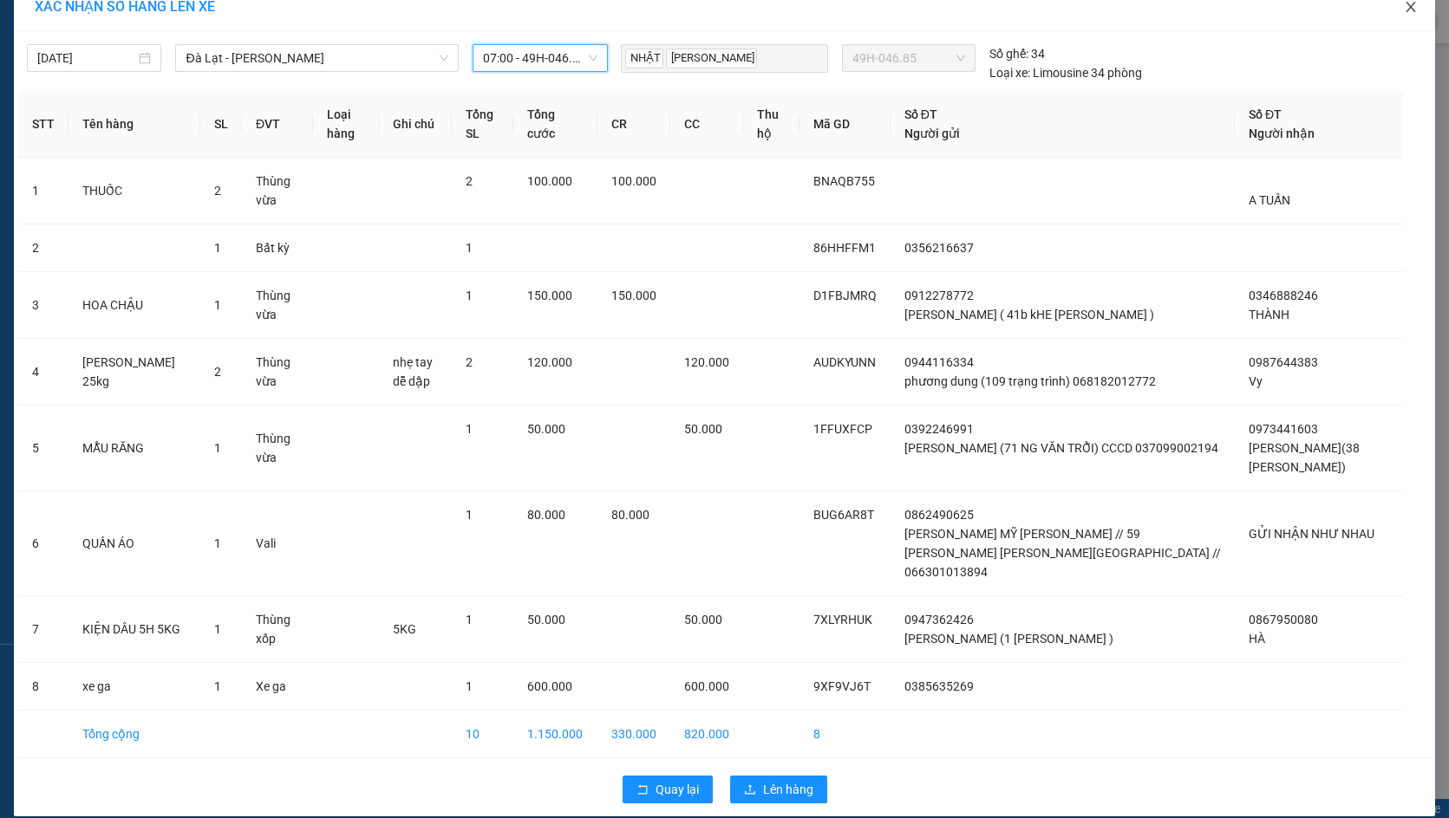
click at [1409, 10] on icon "close" at bounding box center [1411, 7] width 14 height 14
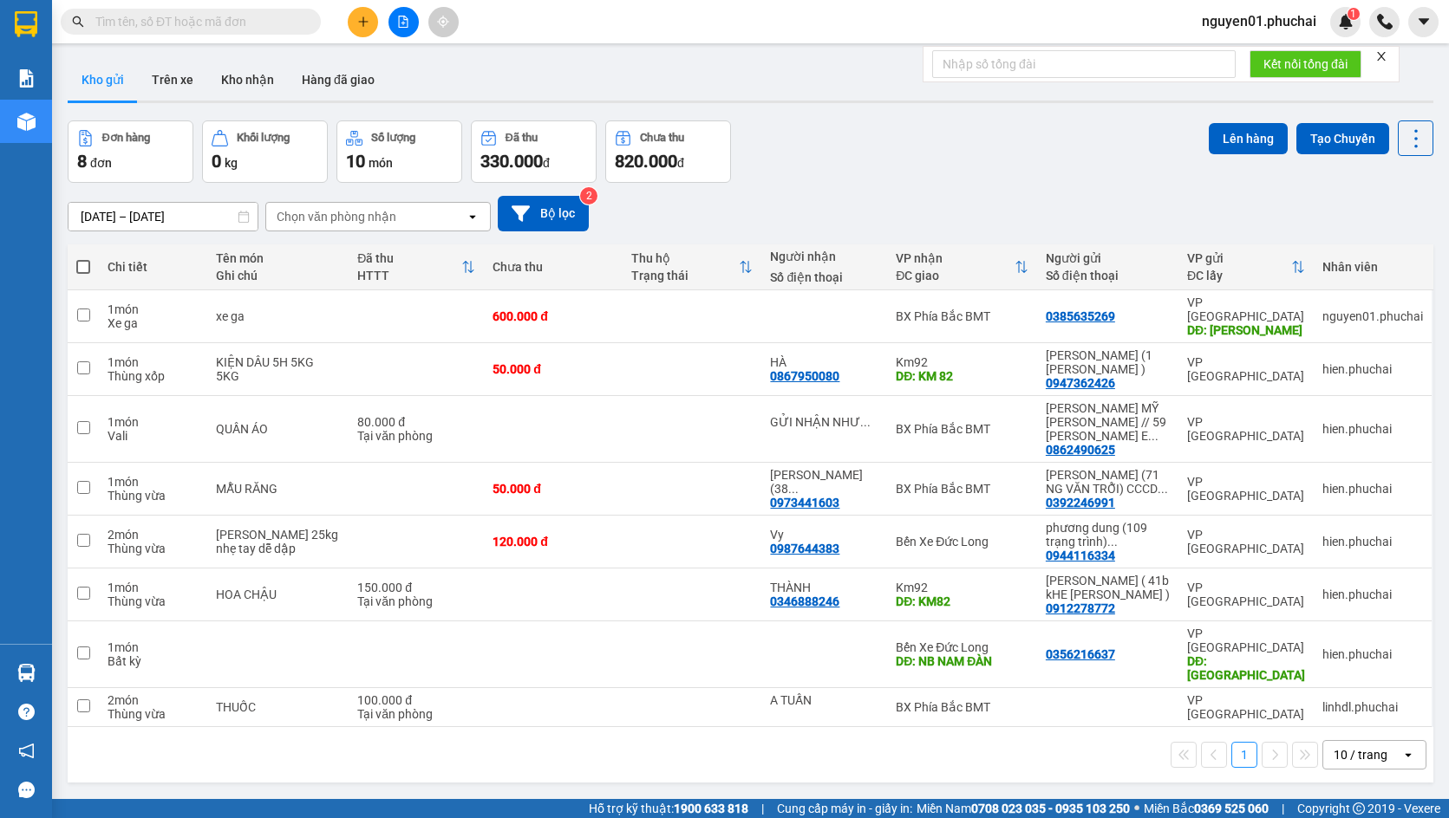
click at [93, 267] on th at bounding box center [83, 267] width 31 height 46
click at [83, 268] on span at bounding box center [83, 267] width 14 height 14
click at [83, 258] on input "checkbox" at bounding box center [83, 258] width 0 height 0
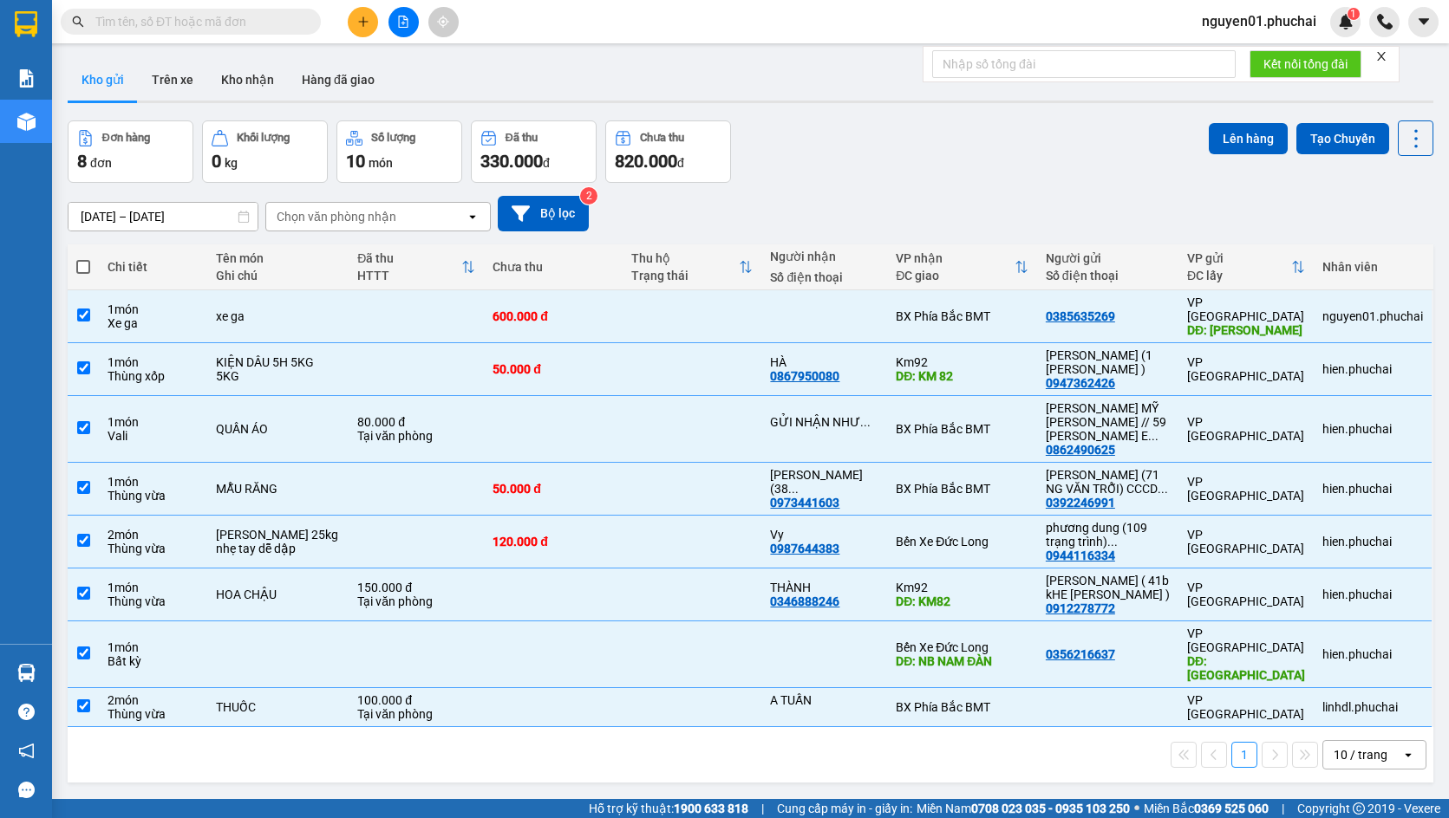
checkbox input "true"
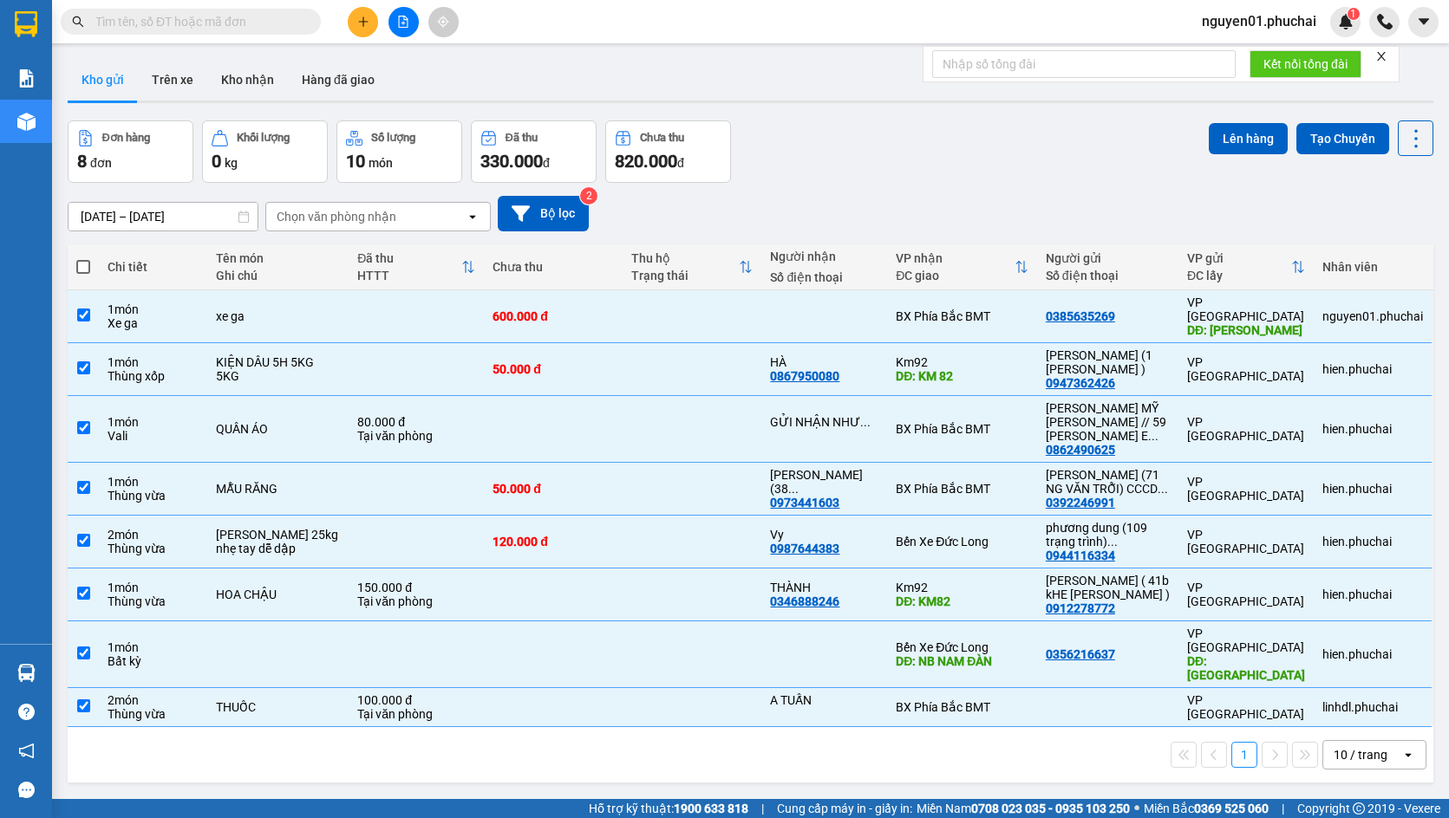
checkbox input "true"
click at [1226, 135] on button "Lên hàng" at bounding box center [1248, 138] width 79 height 31
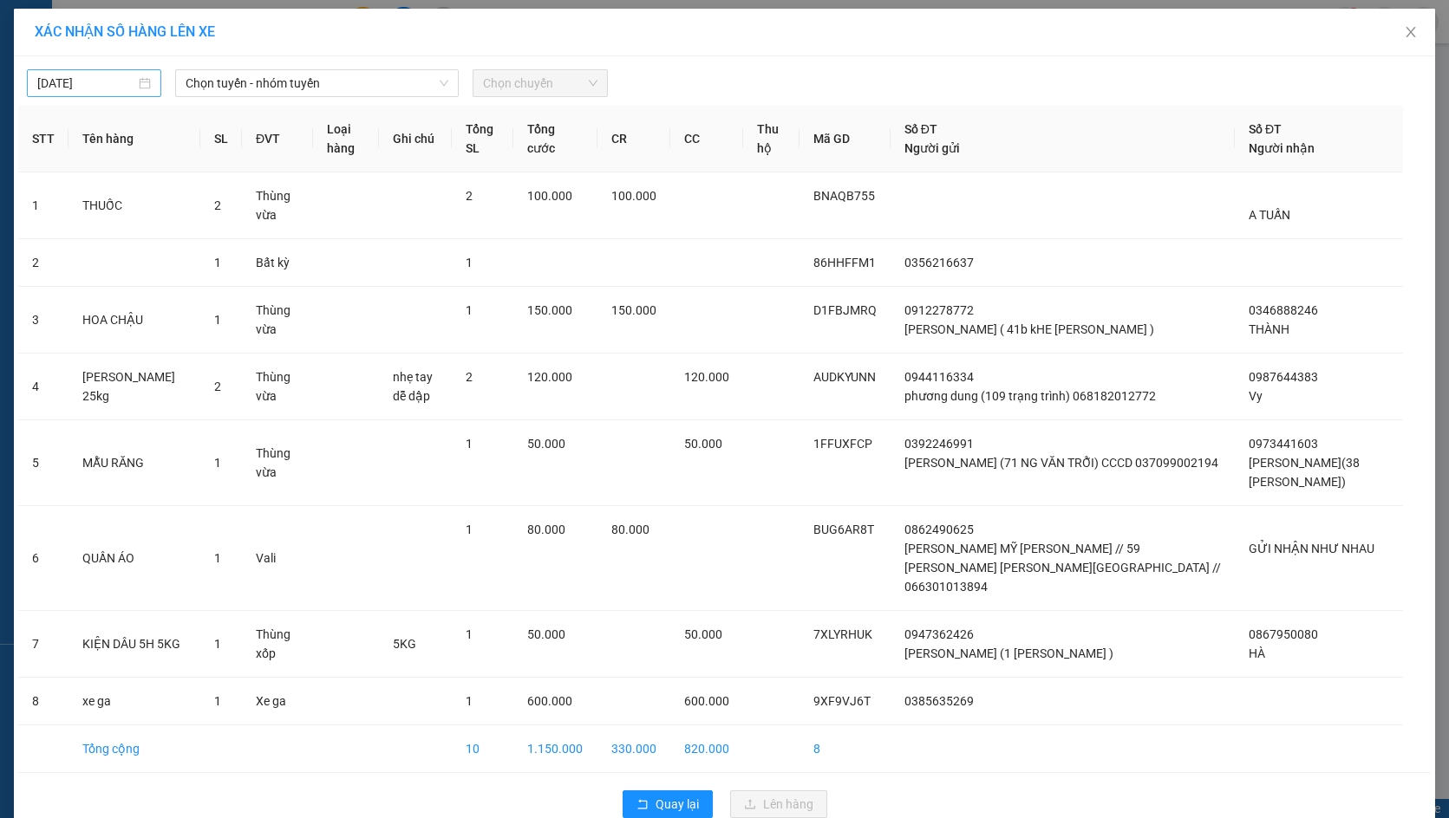
click at [102, 92] on input "[DATE]" at bounding box center [86, 83] width 98 height 19
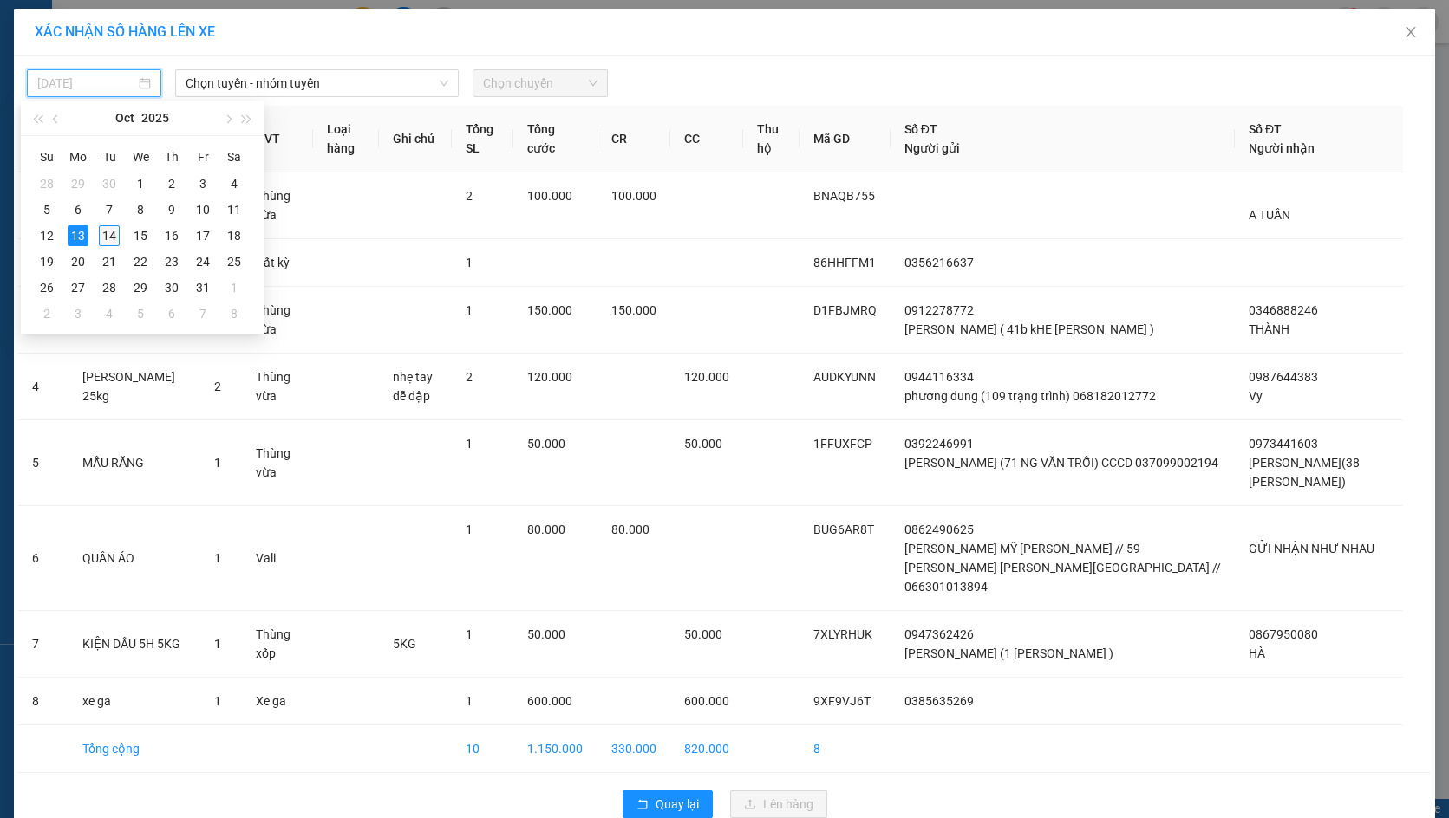
click at [110, 239] on div "14" at bounding box center [109, 235] width 21 height 21
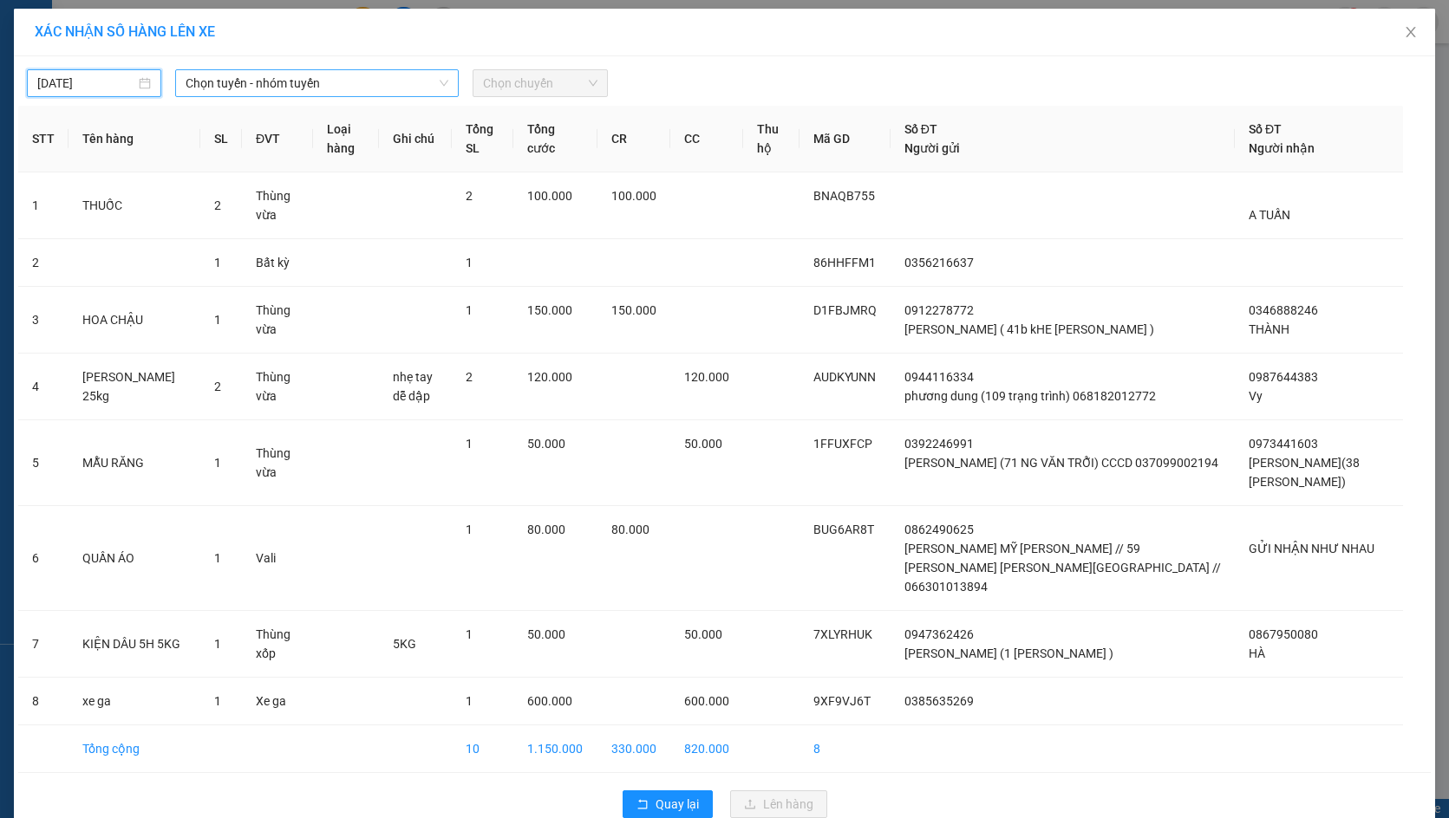
type input "[DATE]"
click at [327, 81] on span "Chọn tuyến - nhóm tuyến" at bounding box center [317, 83] width 263 height 26
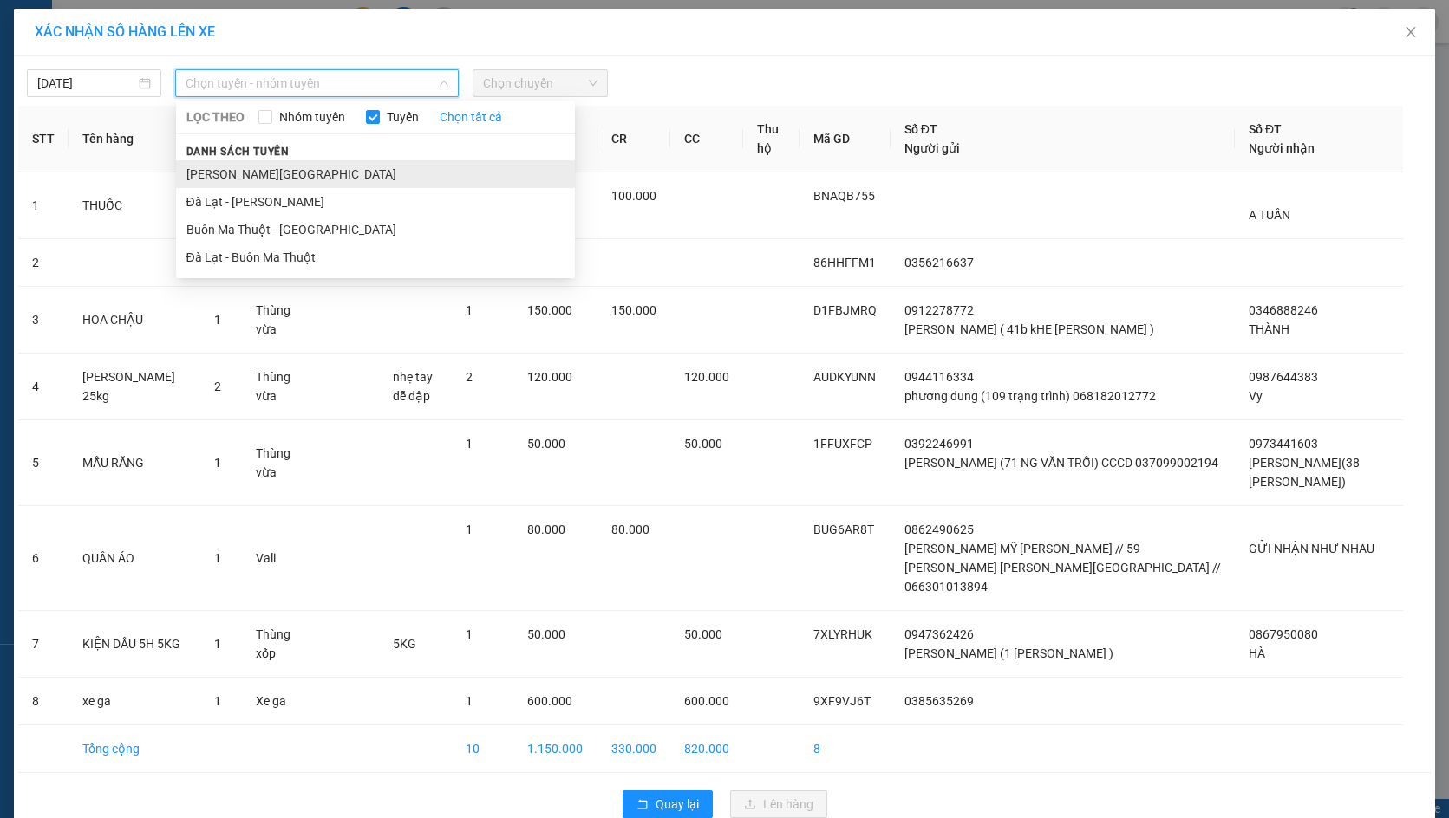
click at [290, 183] on li "[PERSON_NAME][GEOGRAPHIC_DATA]" at bounding box center [375, 174] width 399 height 28
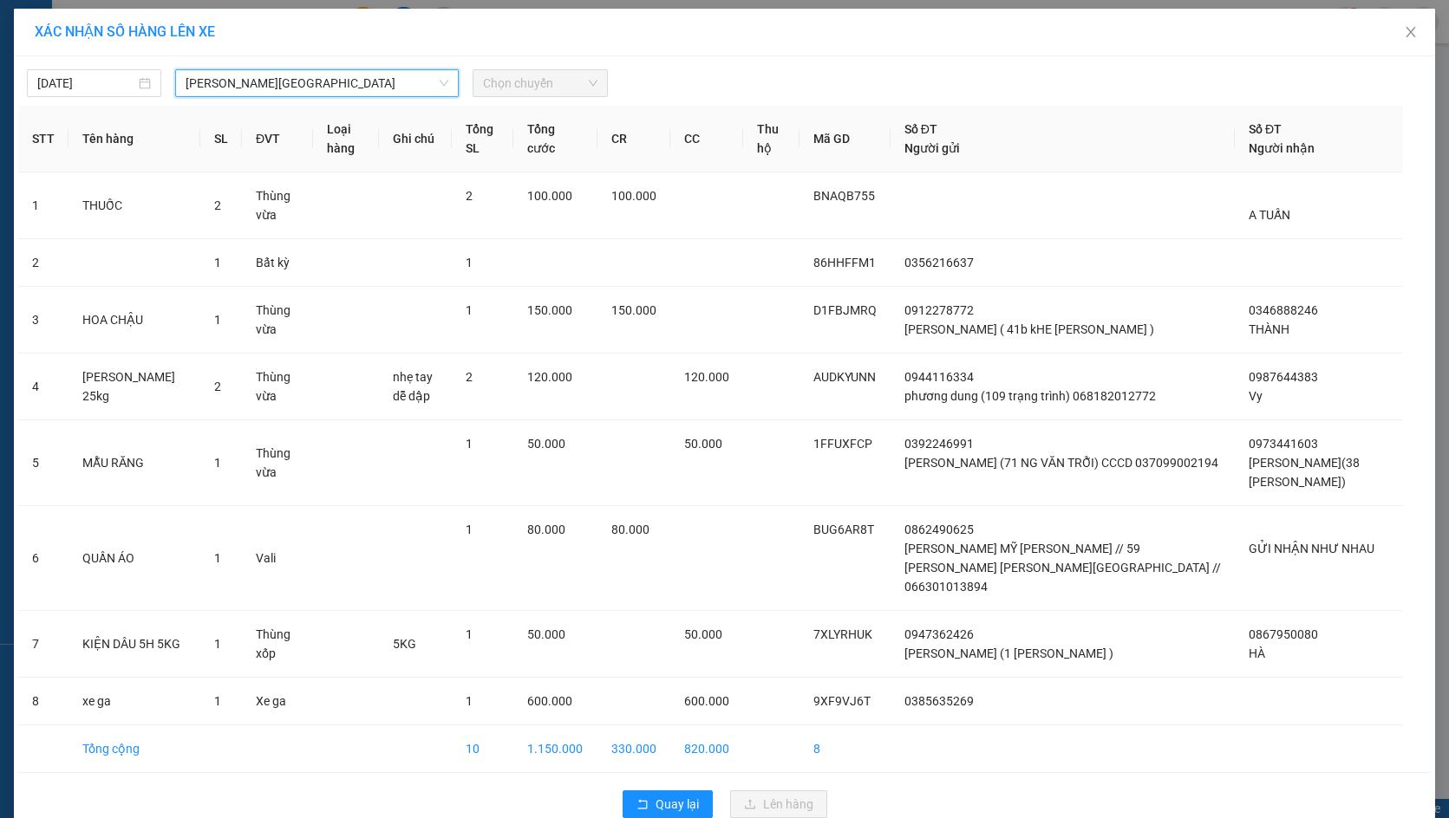
click at [286, 76] on span "[PERSON_NAME][GEOGRAPHIC_DATA]" at bounding box center [317, 83] width 263 height 26
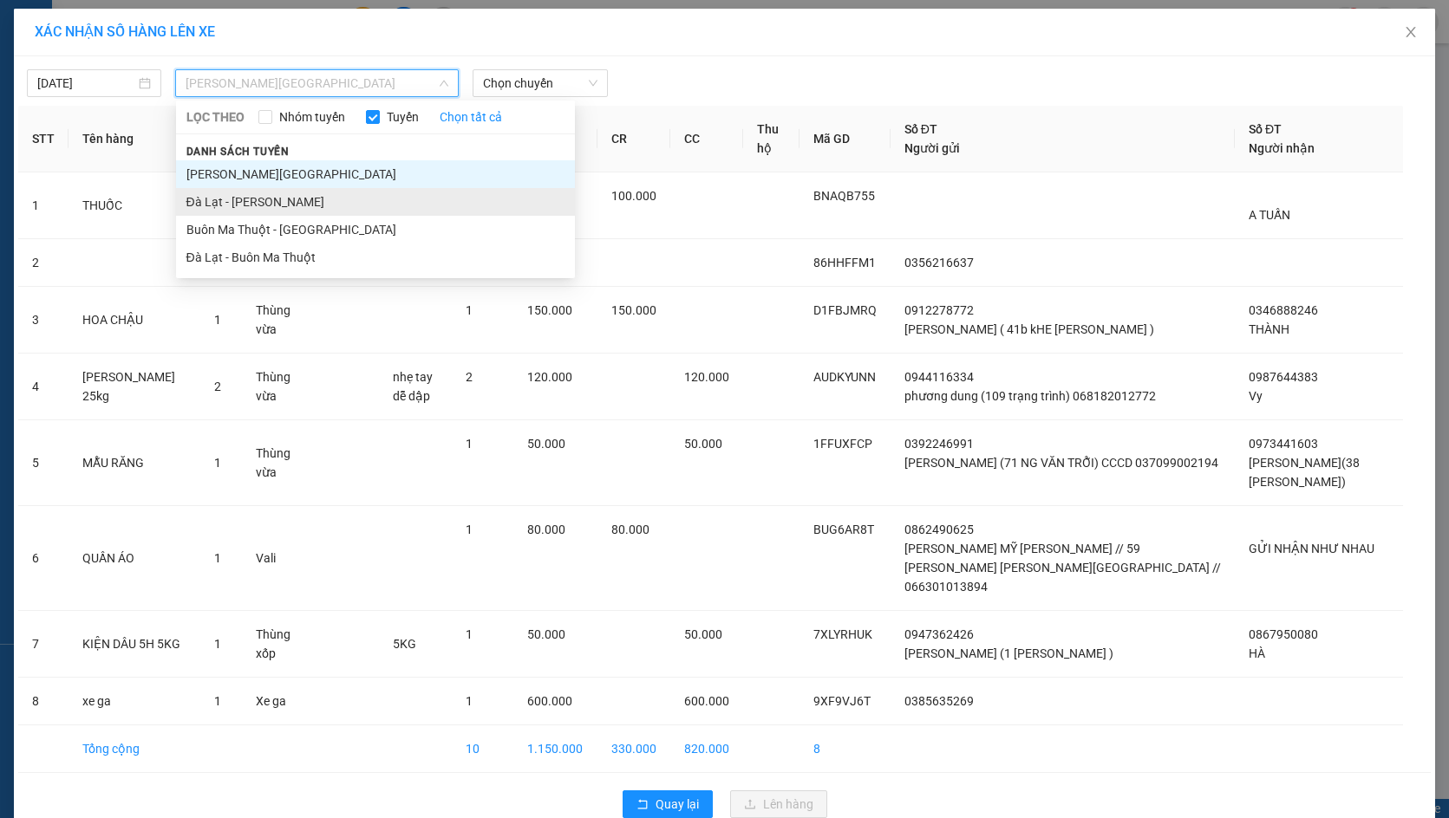
click at [278, 191] on li "Đà Lạt - [PERSON_NAME]" at bounding box center [375, 202] width 399 height 28
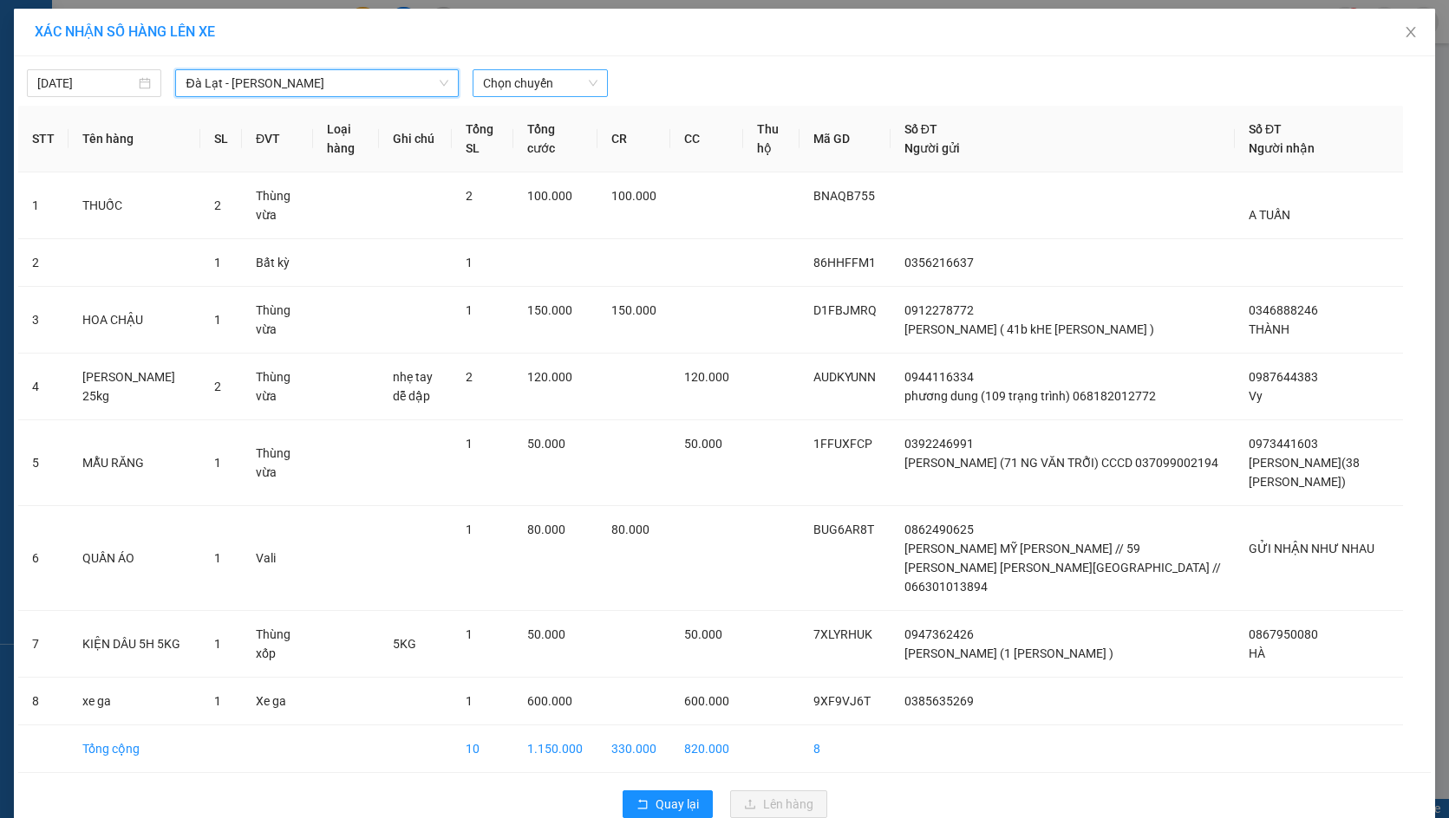
click at [547, 89] on span "Chọn chuyến" at bounding box center [540, 83] width 114 height 26
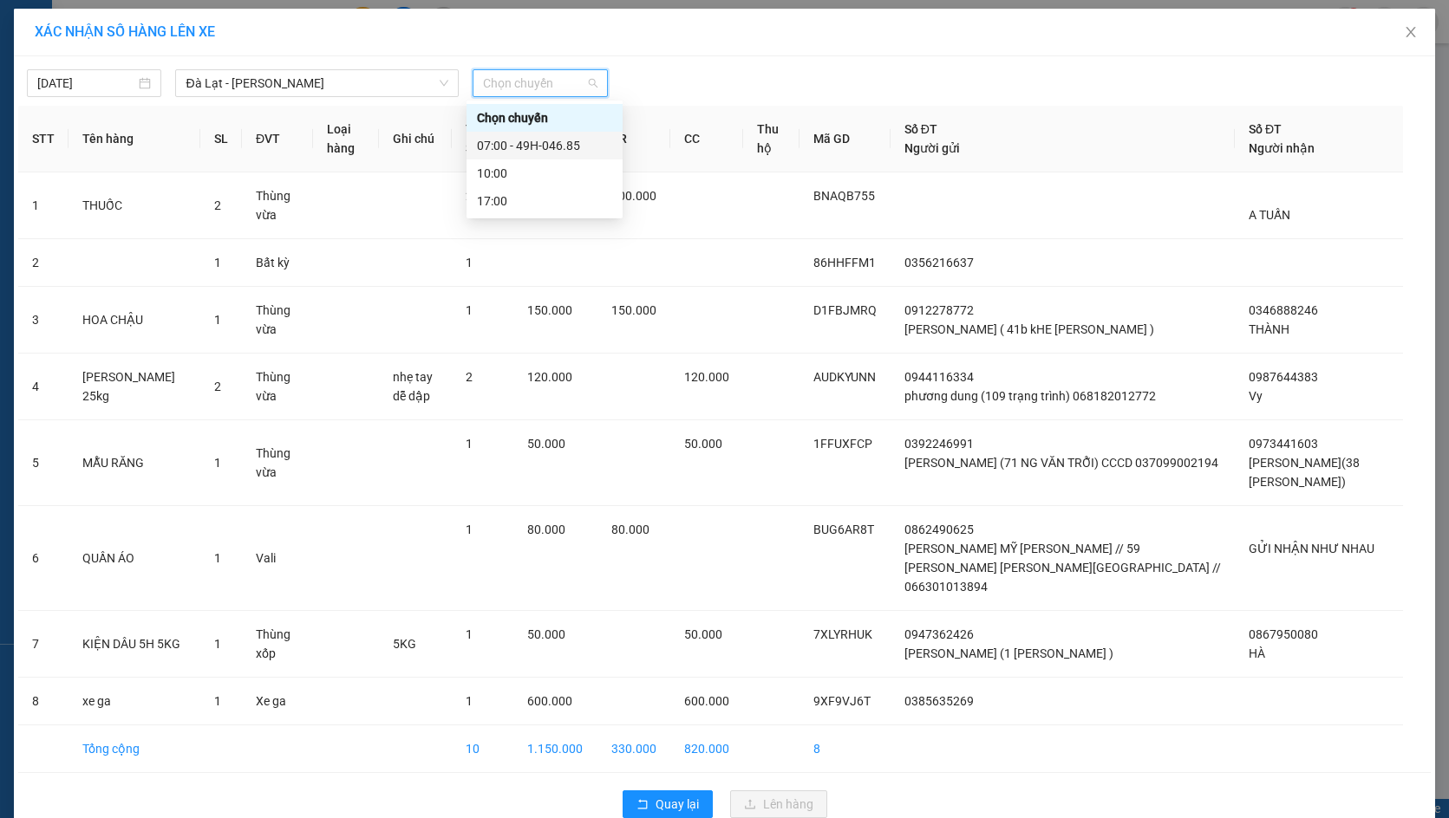
click at [550, 150] on div "07:00 - 49H-046.85" at bounding box center [544, 145] width 135 height 19
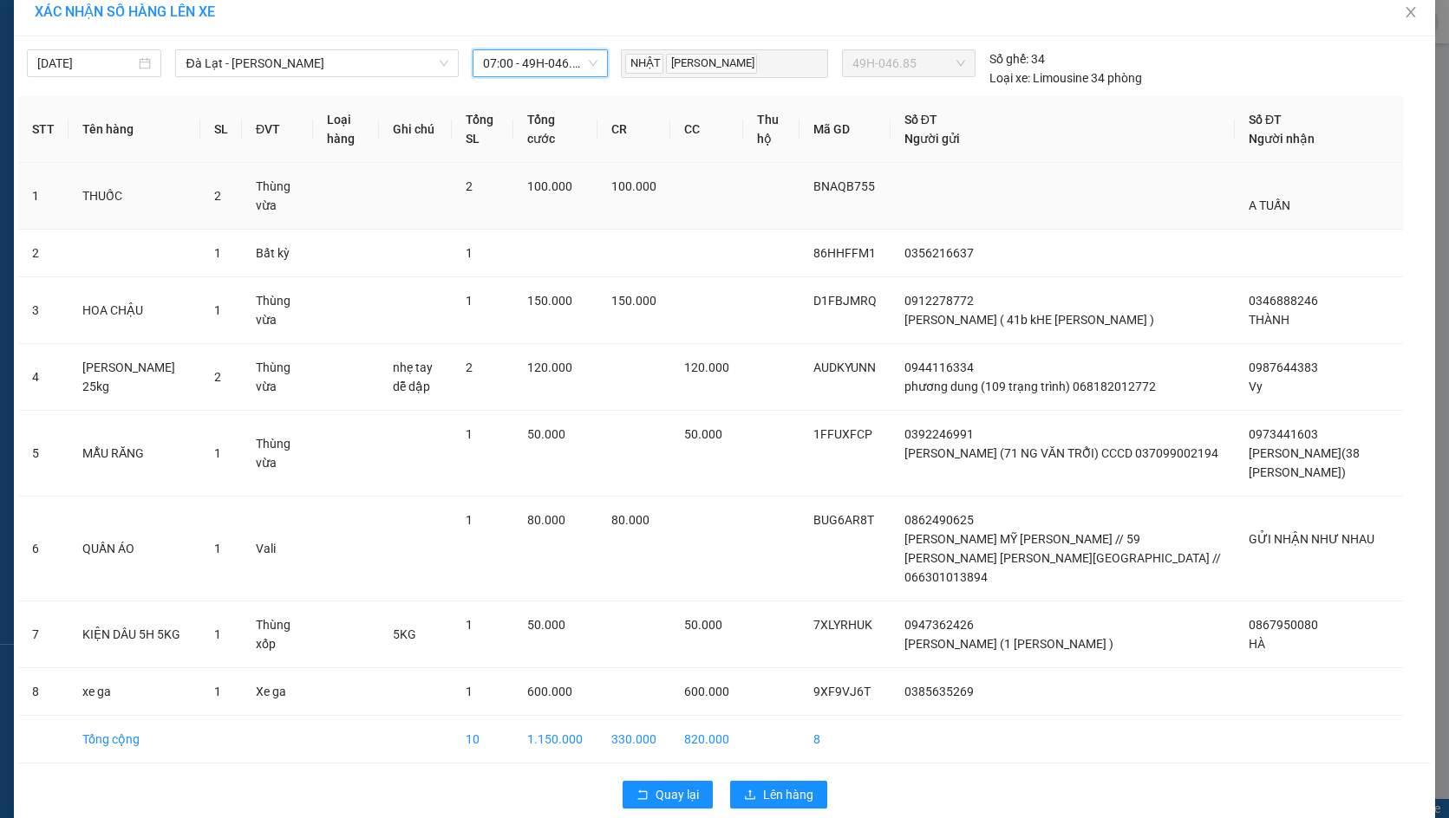
scroll to position [25, 0]
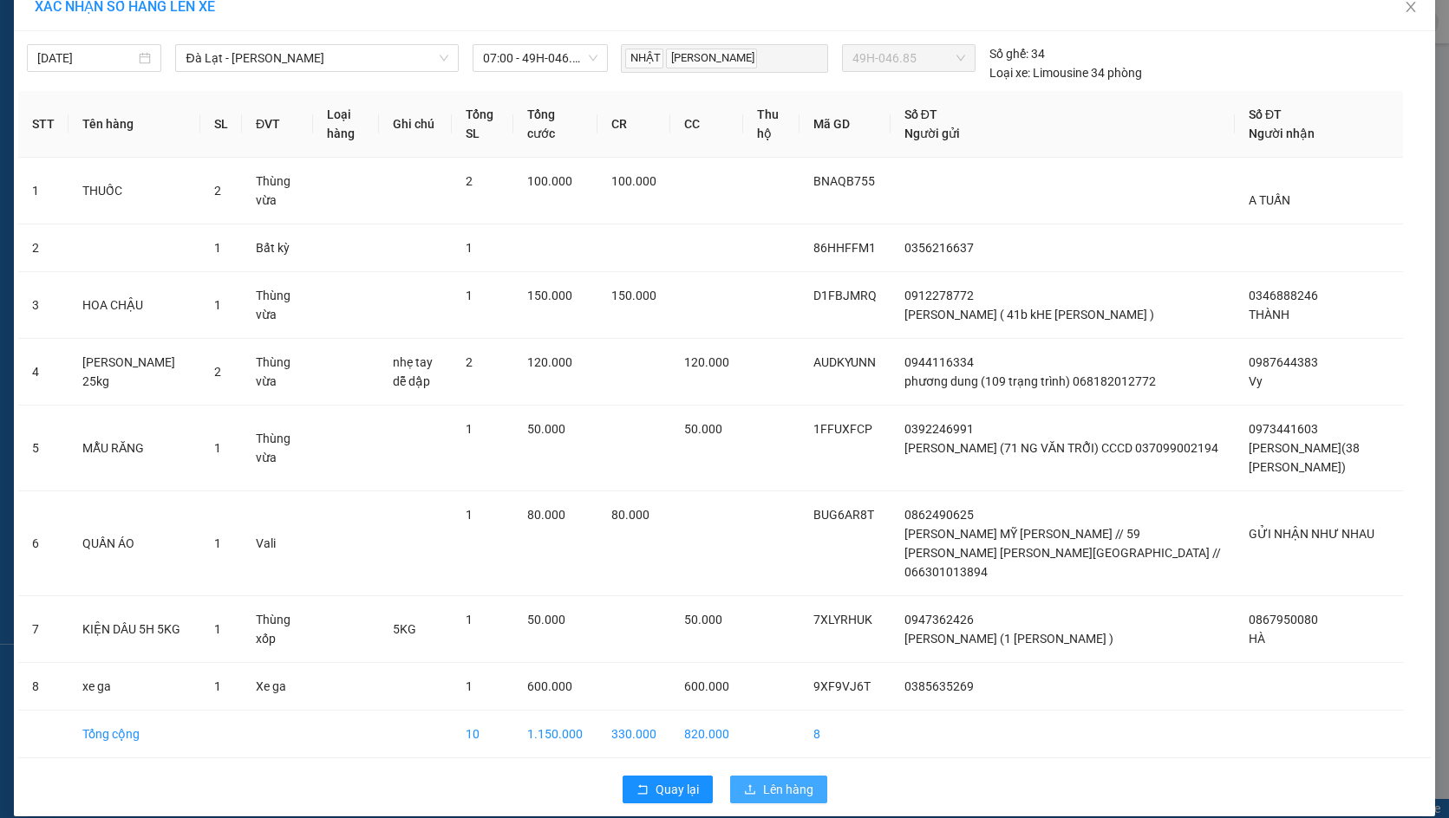
click at [771, 780] on span "Lên hàng" at bounding box center [788, 789] width 50 height 19
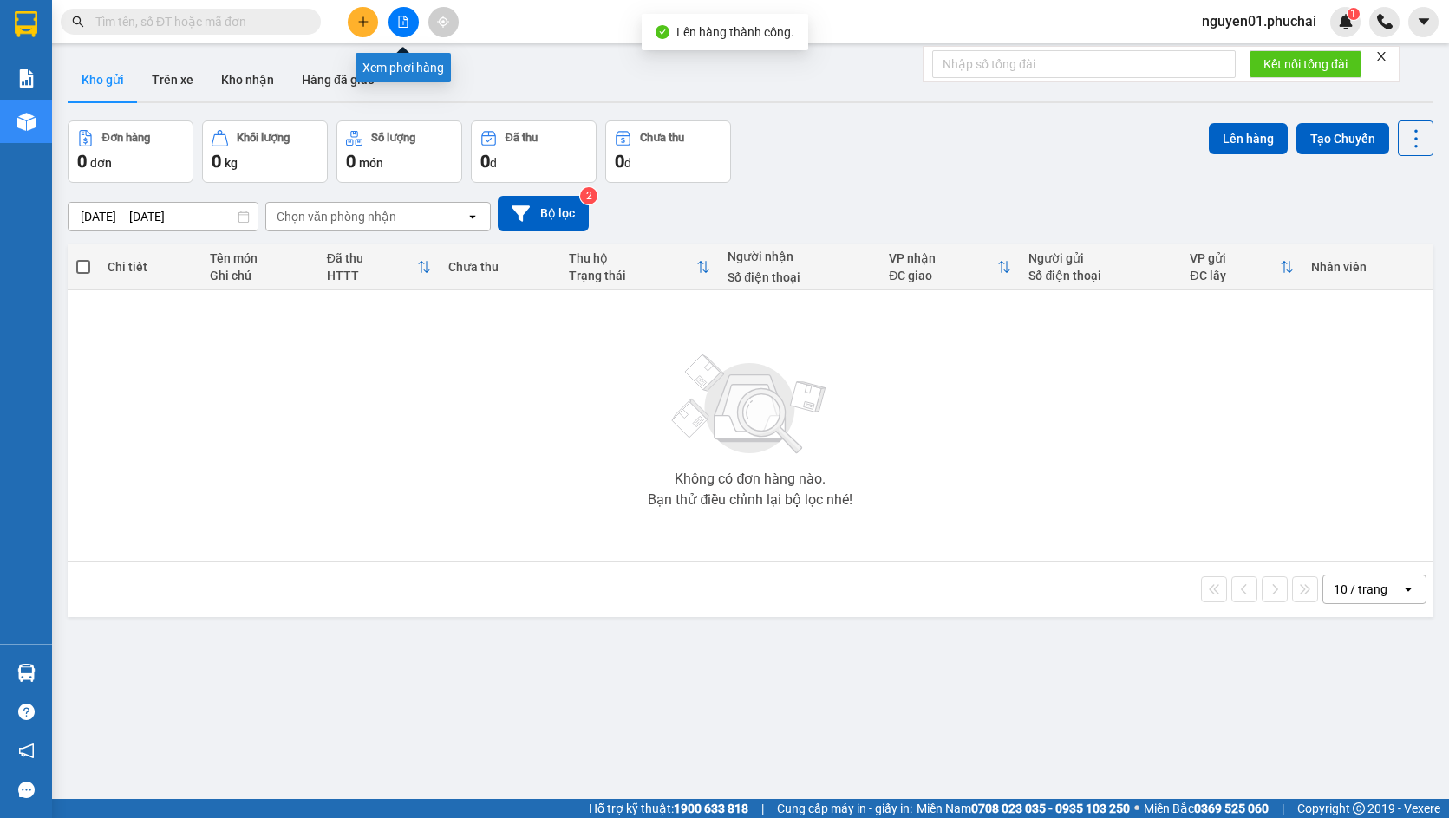
click at [400, 28] on button at bounding box center [403, 22] width 30 height 30
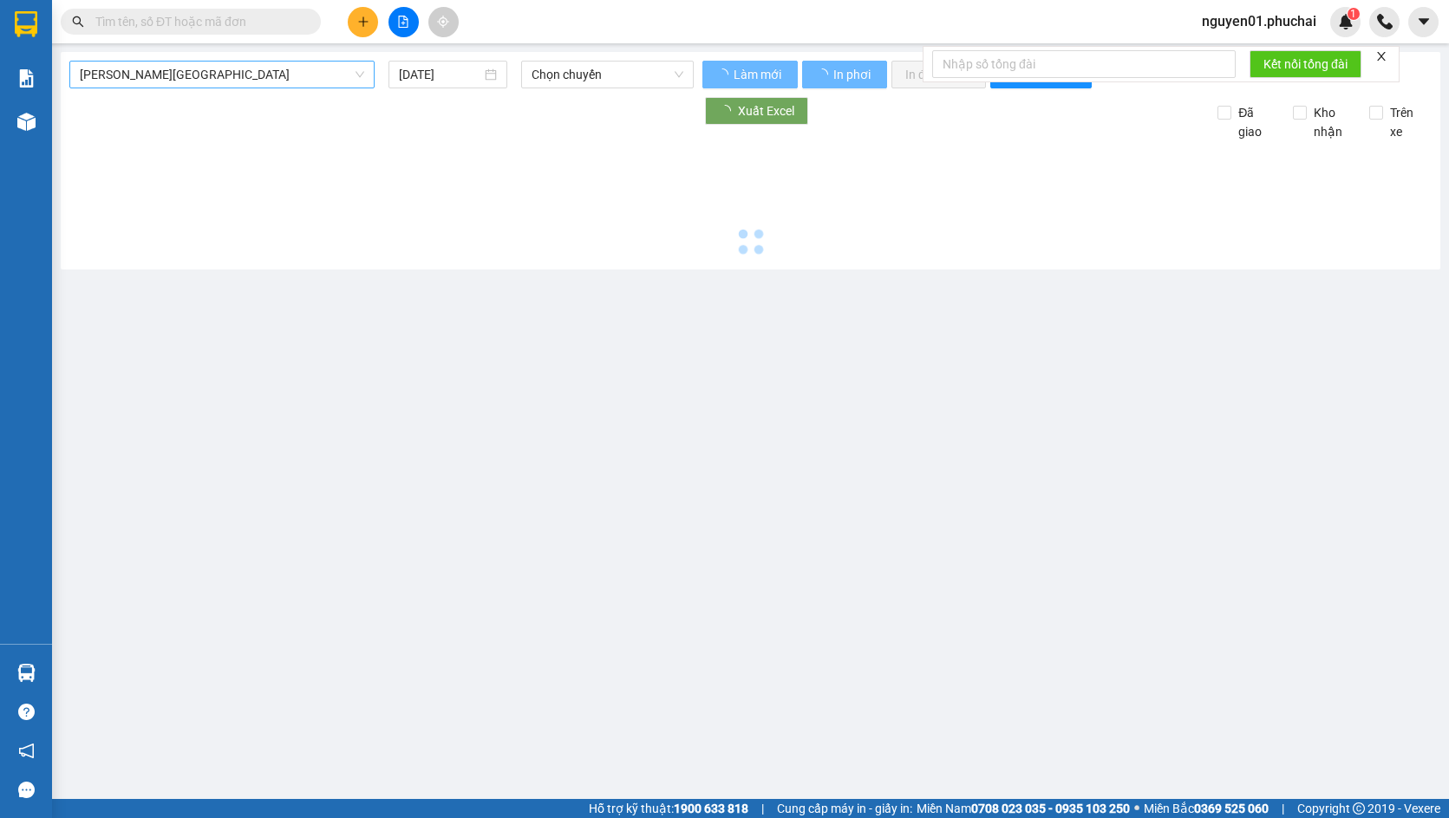
click at [260, 72] on span "[PERSON_NAME][GEOGRAPHIC_DATA]" at bounding box center [222, 75] width 284 height 26
type input "[DATE]"
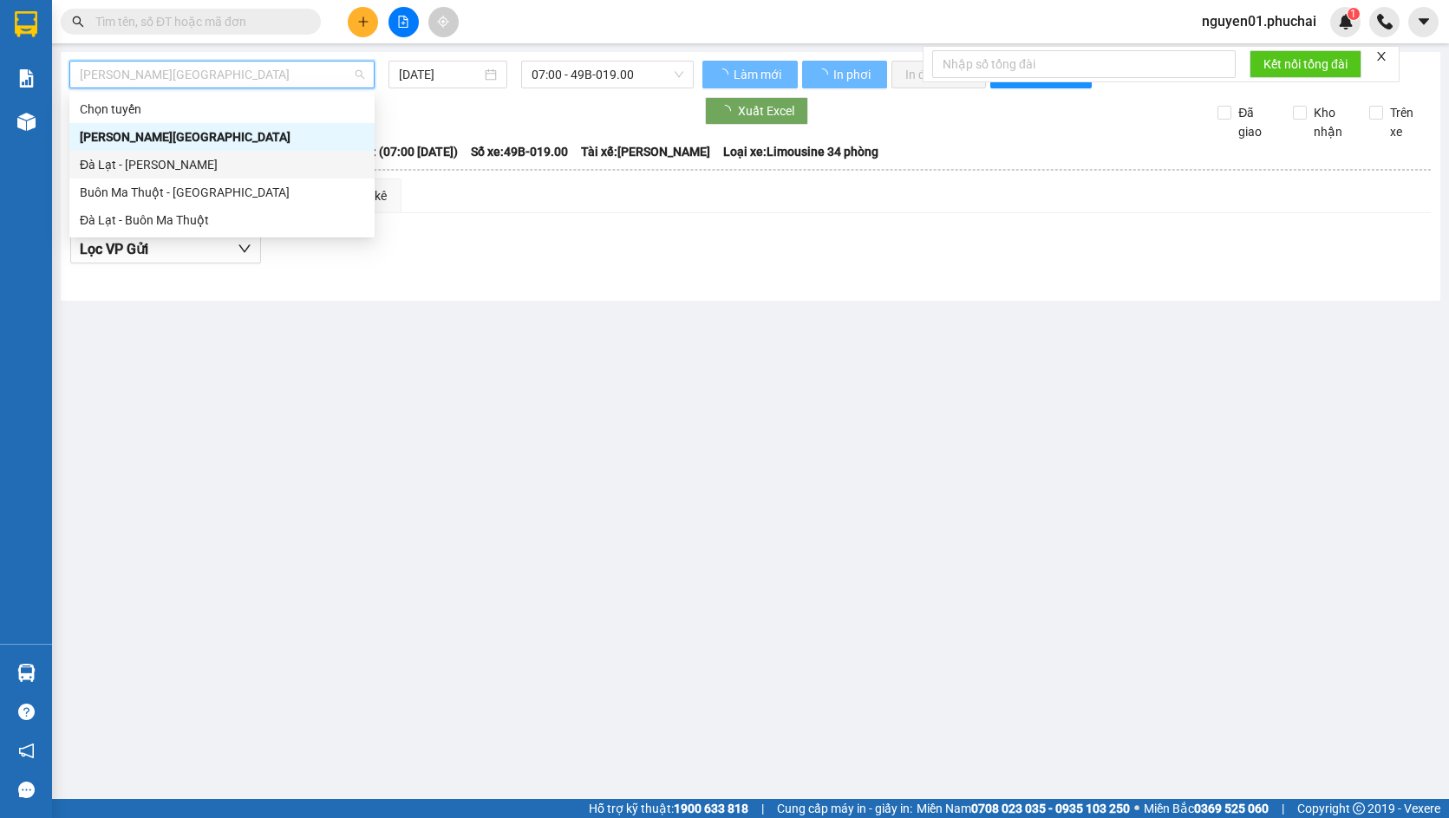
click at [223, 156] on div "Đà Lạt - [PERSON_NAME]" at bounding box center [222, 164] width 284 height 19
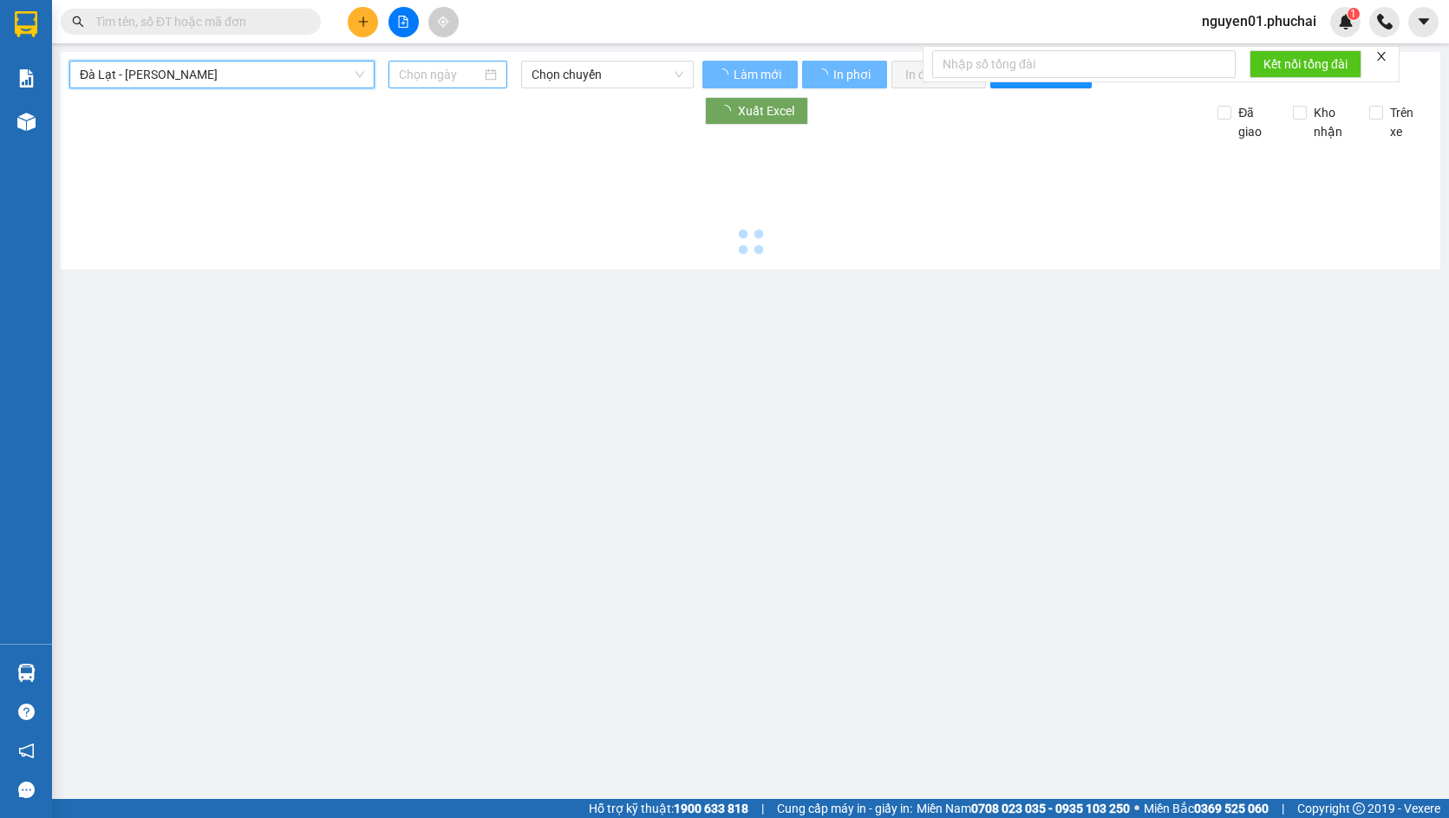
type input "[DATE]"
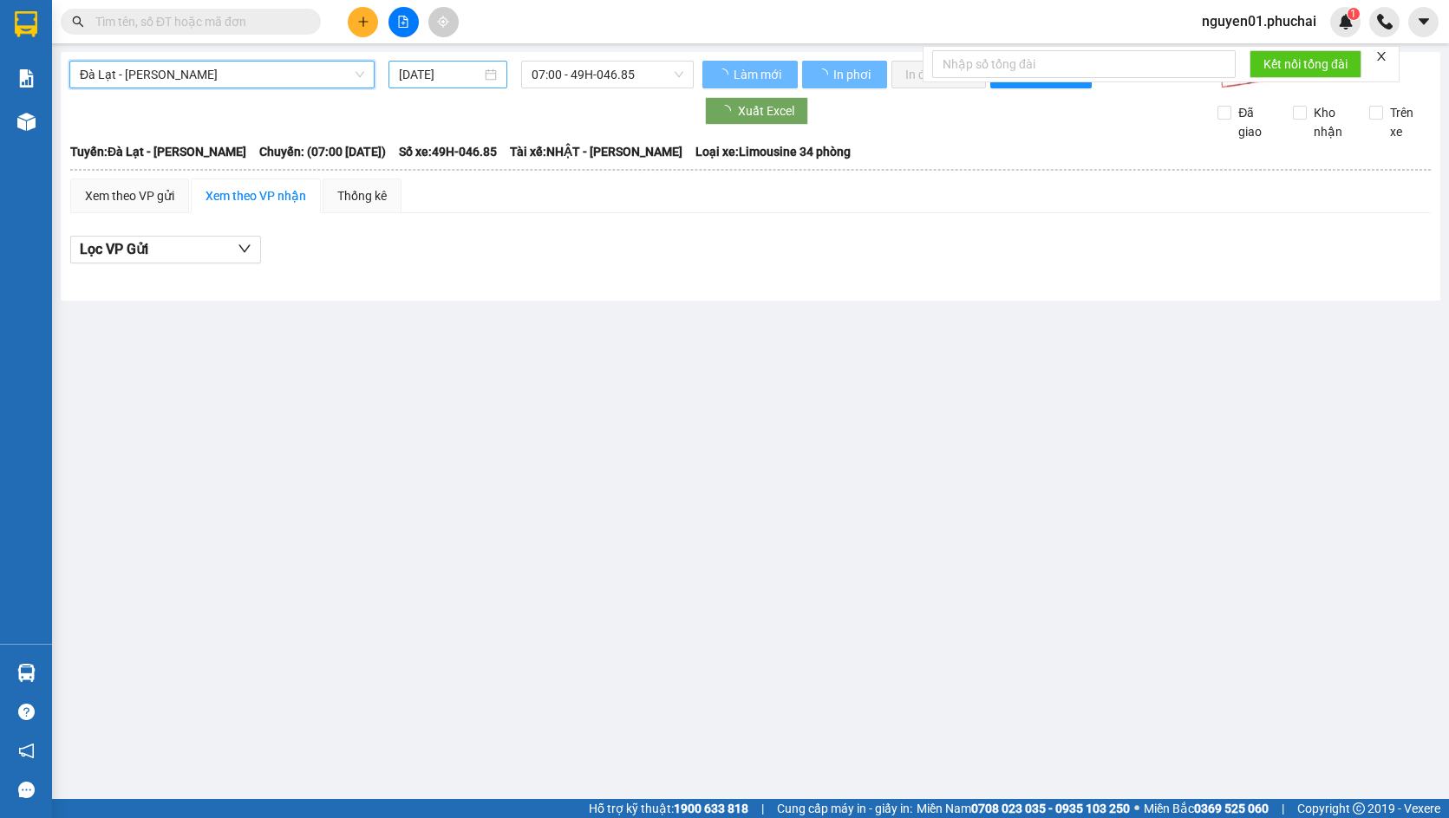
click at [453, 75] on input "[DATE]" at bounding box center [440, 74] width 82 height 19
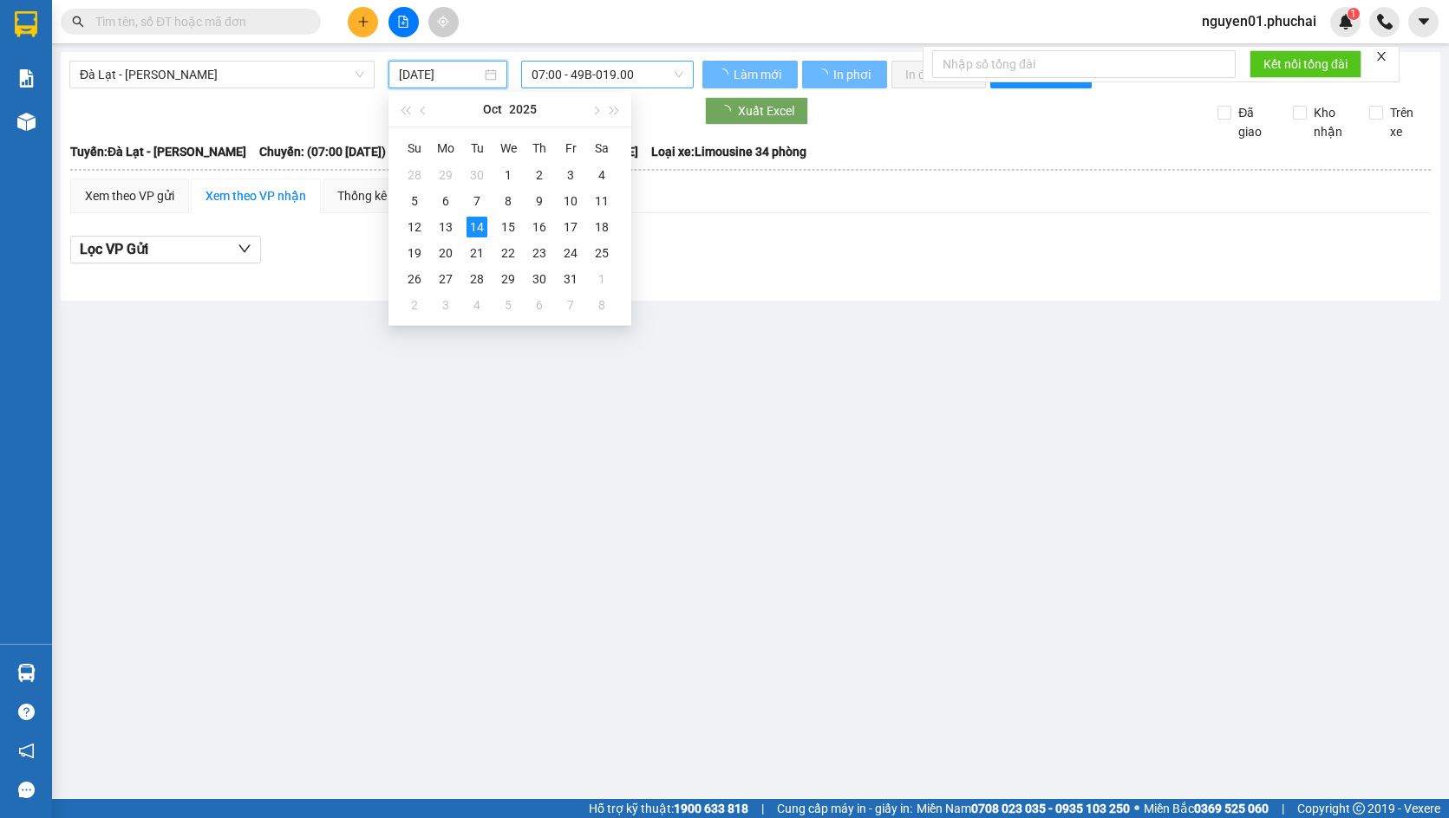
click at [630, 72] on span "07:00 - 49B-019.00" at bounding box center [607, 75] width 152 height 26
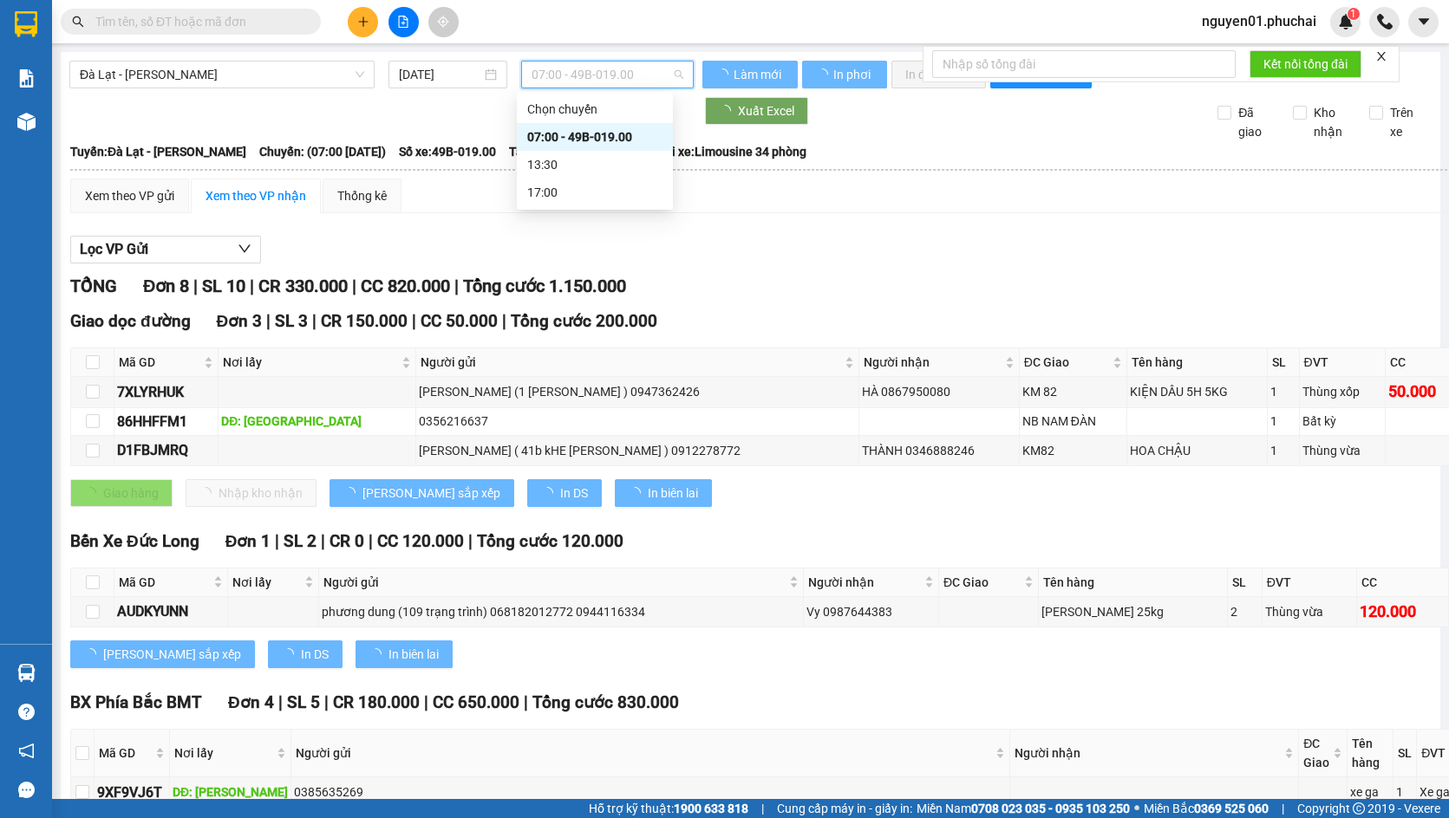
click at [588, 133] on div "07:00 - 49B-019.00" at bounding box center [594, 136] width 135 height 19
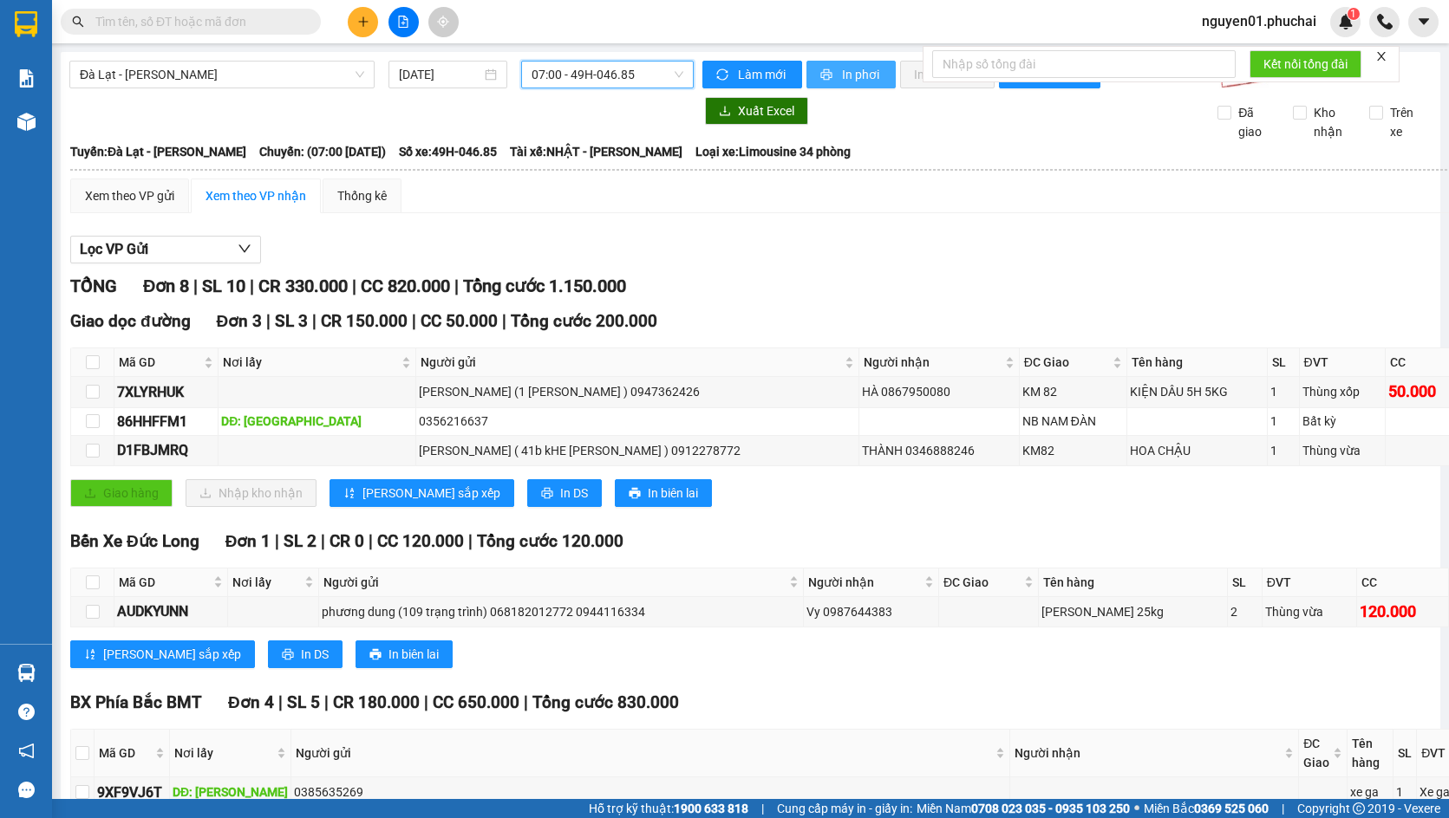
click at [846, 69] on span "In phơi" at bounding box center [862, 74] width 40 height 19
